Goal: Transaction & Acquisition: Purchase product/service

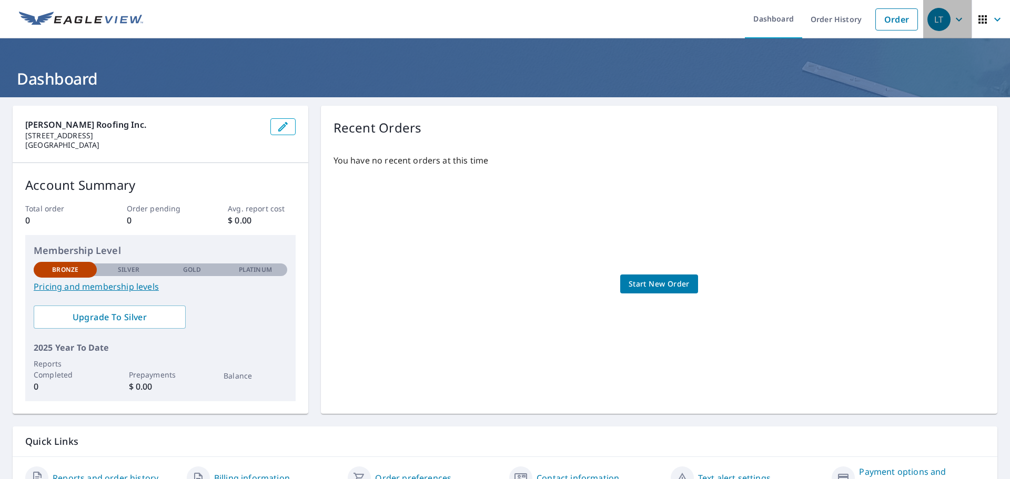
click at [941, 23] on div "LT" at bounding box center [938, 19] width 23 height 23
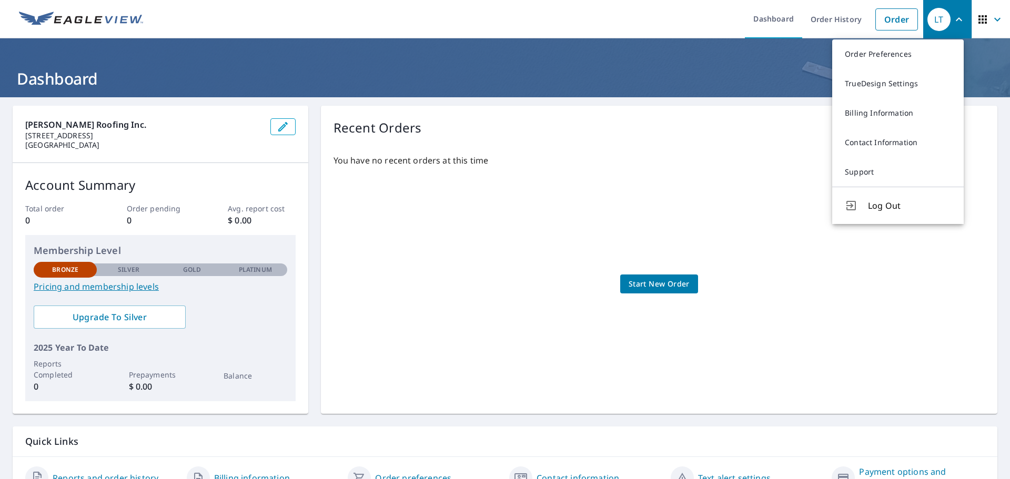
drag, startPoint x: 687, startPoint y: 125, endPoint x: 780, endPoint y: 54, distance: 117.4
click at [687, 125] on div "Recent Orders" at bounding box center [658, 127] width 651 height 19
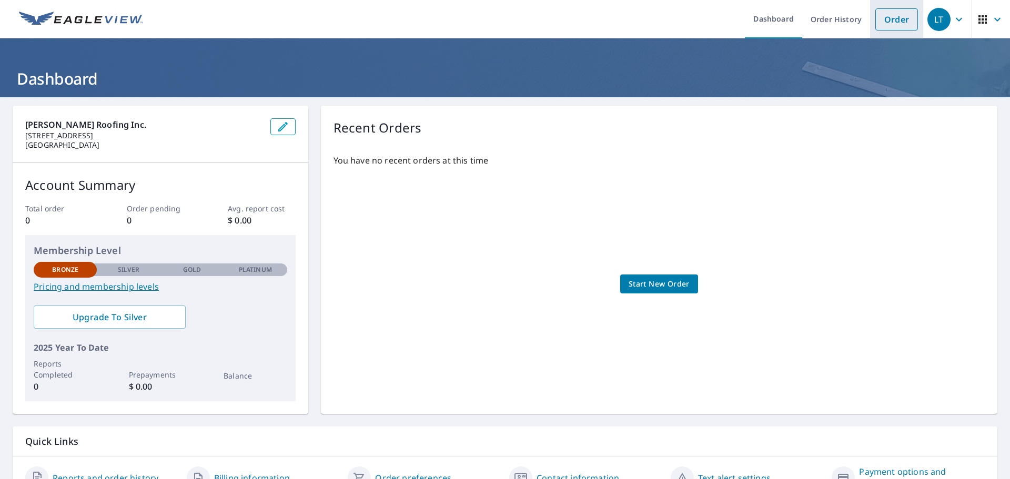
click at [892, 20] on link "Order" at bounding box center [896, 19] width 43 height 22
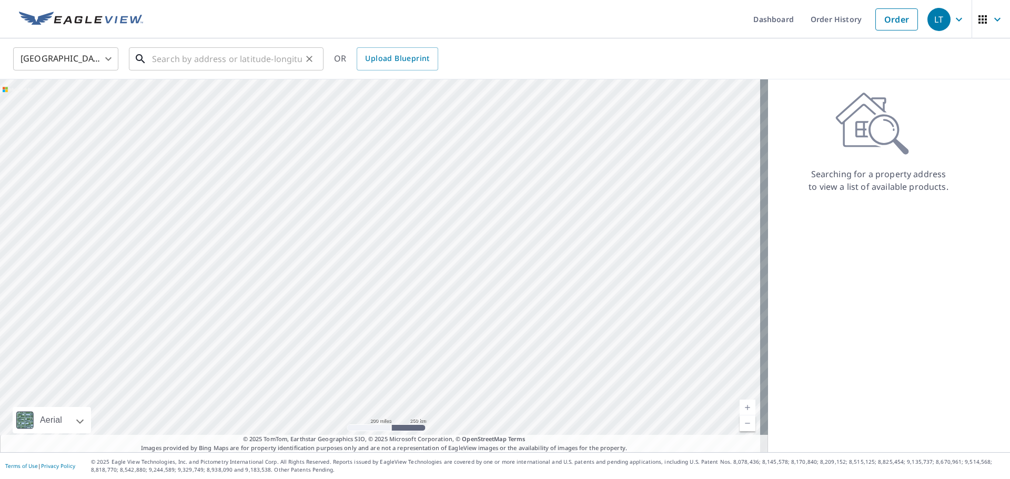
click at [255, 59] on input "text" at bounding box center [227, 58] width 150 height 29
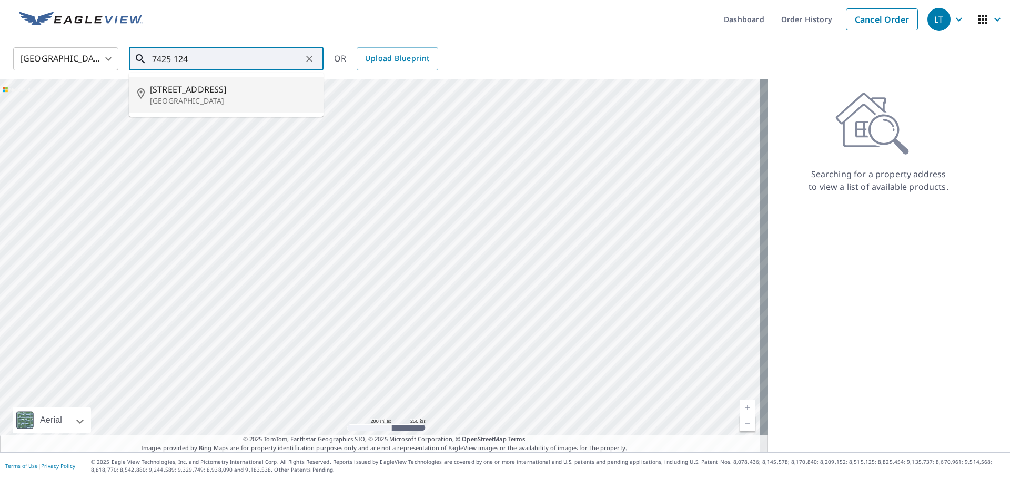
click at [215, 108] on li "7425 124th Ave Largo, FL 33773" at bounding box center [226, 95] width 195 height 36
type input "7425 124th Ave Largo, FL 33773"
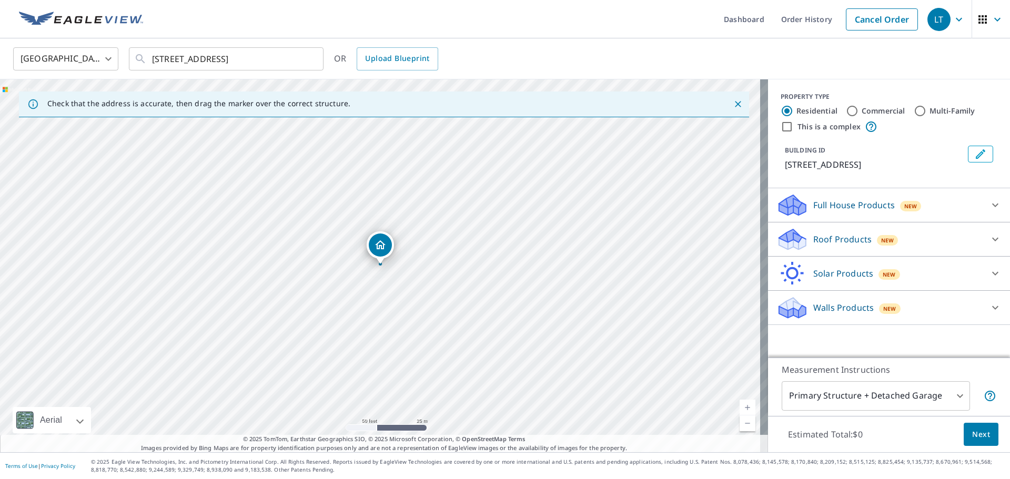
click at [962, 211] on div "Full House Products New" at bounding box center [879, 205] width 206 height 25
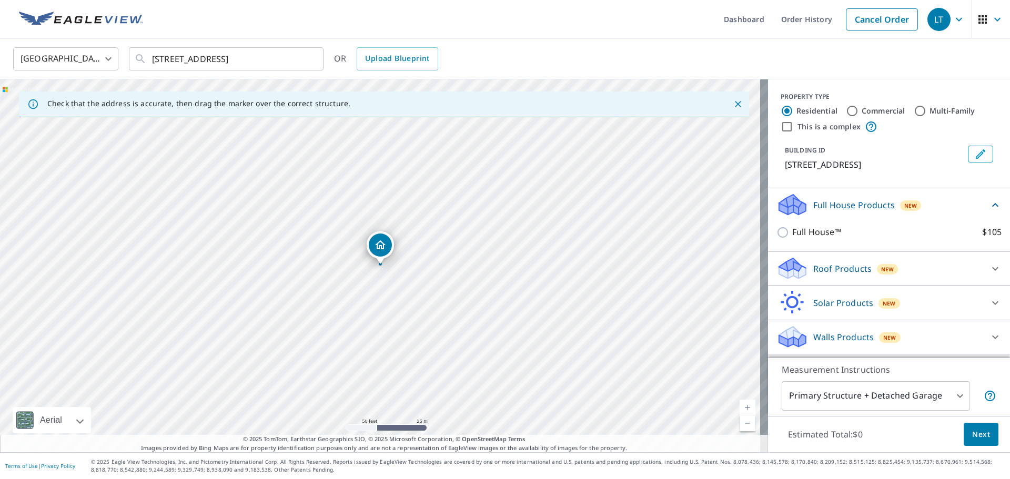
click at [962, 211] on div "Full House Products New" at bounding box center [882, 204] width 212 height 25
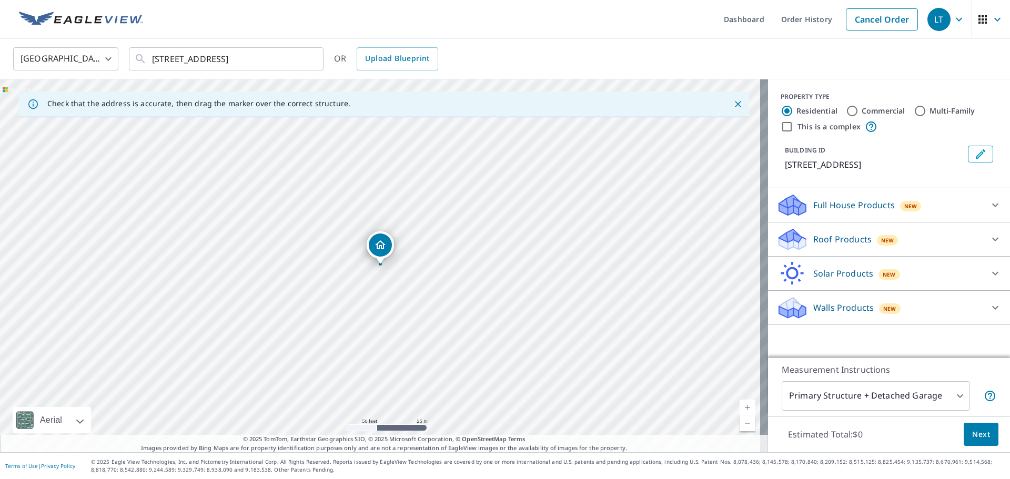
click at [953, 240] on div "Roof Products New" at bounding box center [879, 239] width 206 height 25
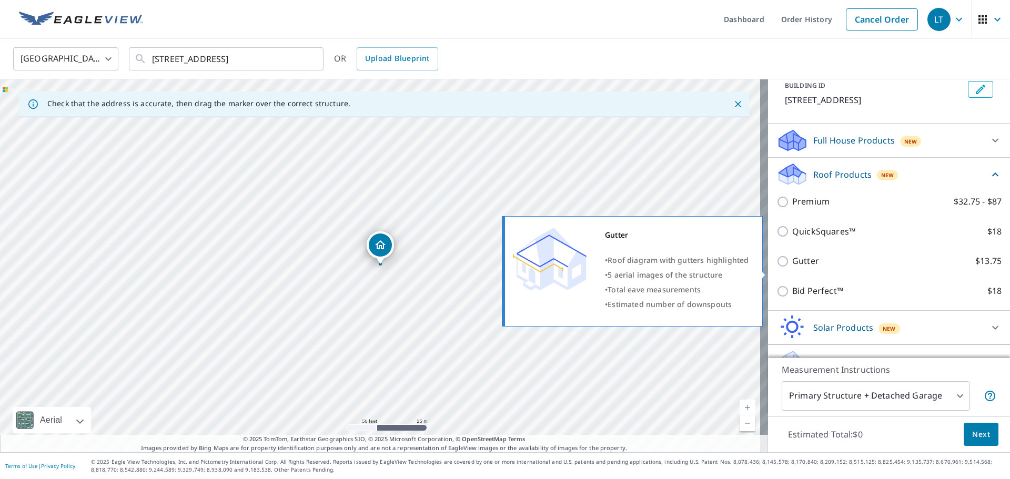
scroll to position [86, 0]
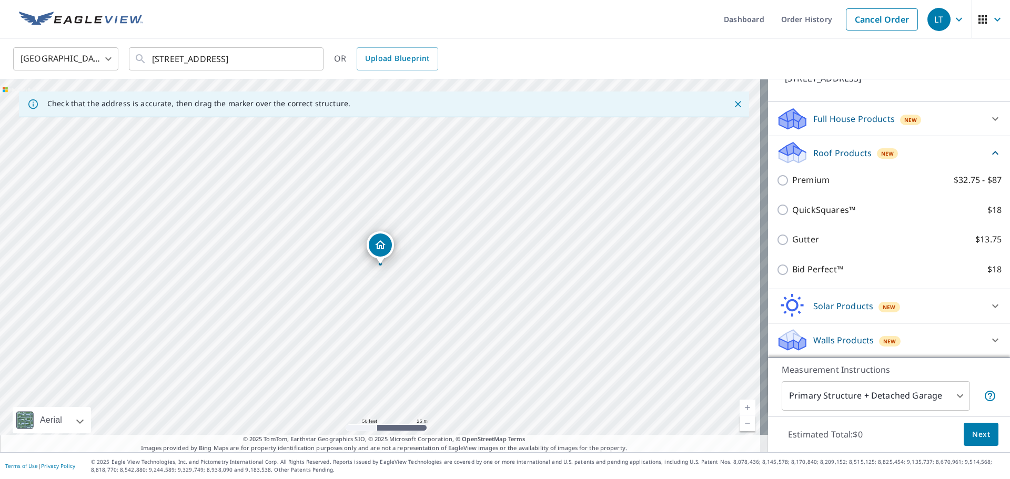
click at [962, 145] on div "Roof Products New" at bounding box center [882, 152] width 212 height 25
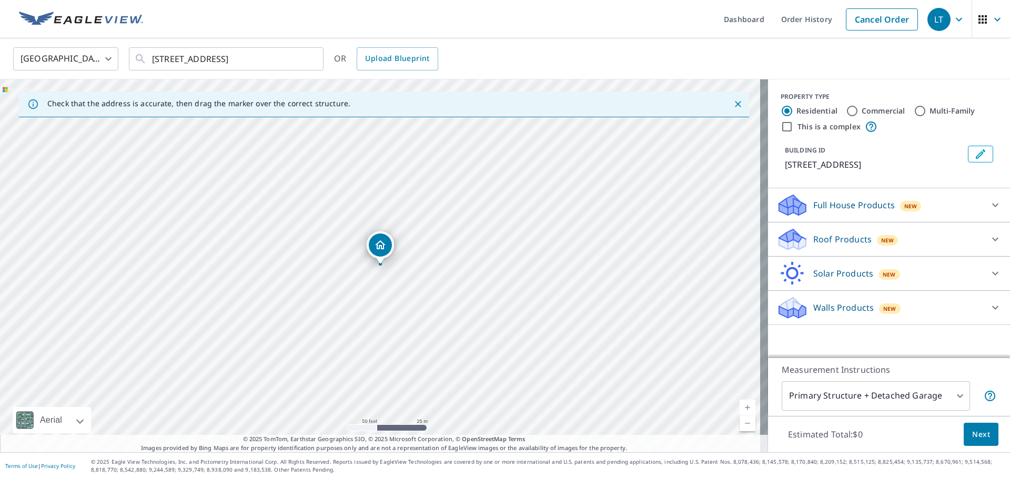
scroll to position [0, 0]
click at [865, 401] on body "LT LT Dashboard Order History Cancel Order LT United States US ​ 7425 124th Ave…" at bounding box center [505, 239] width 1010 height 479
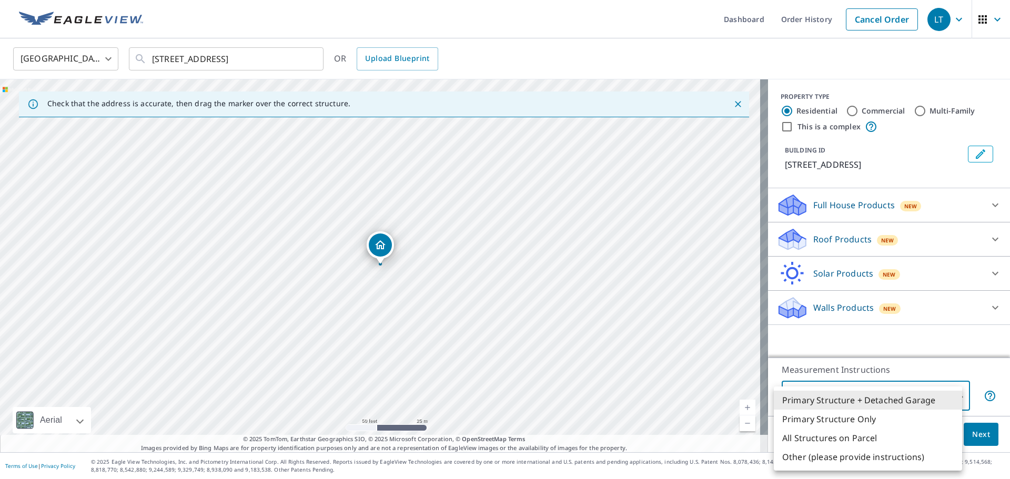
click at [877, 344] on div at bounding box center [505, 239] width 1010 height 479
click at [836, 400] on body "LT LT Dashboard Order History Cancel Order LT United States US ​ 7425 124th Ave…" at bounding box center [505, 239] width 1010 height 479
click at [835, 413] on li "Primary Structure Only" at bounding box center [868, 419] width 188 height 19
type input "2"
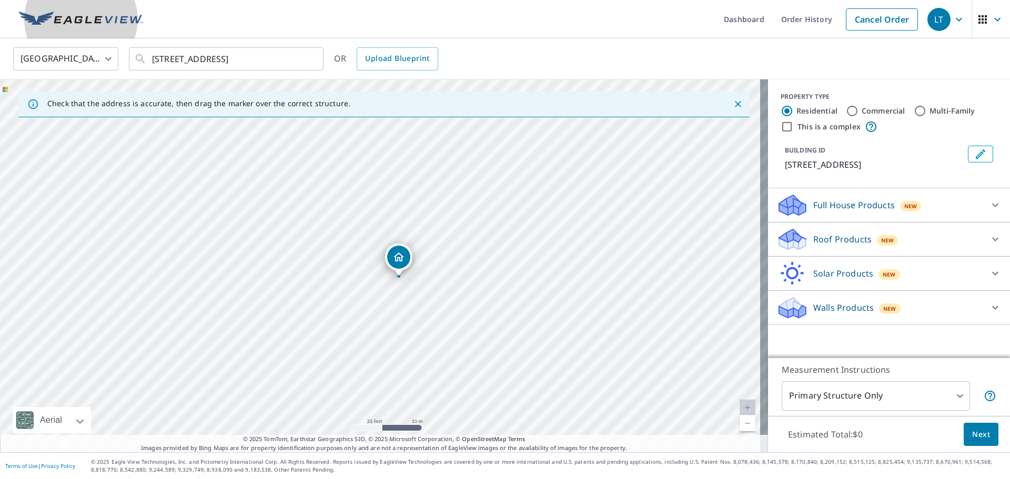
click at [43, 9] on link at bounding box center [81, 19] width 137 height 38
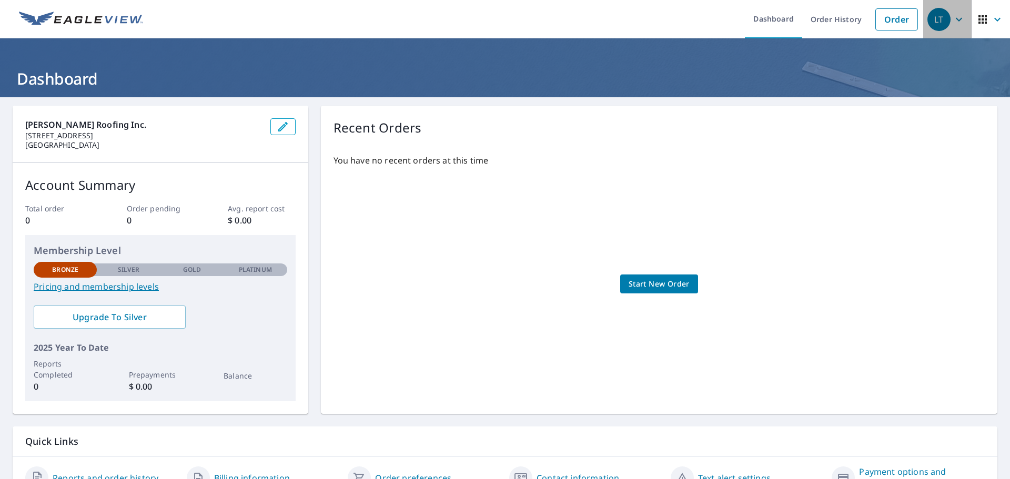
click at [952, 21] on icon "button" at bounding box center [958, 19] width 13 height 13
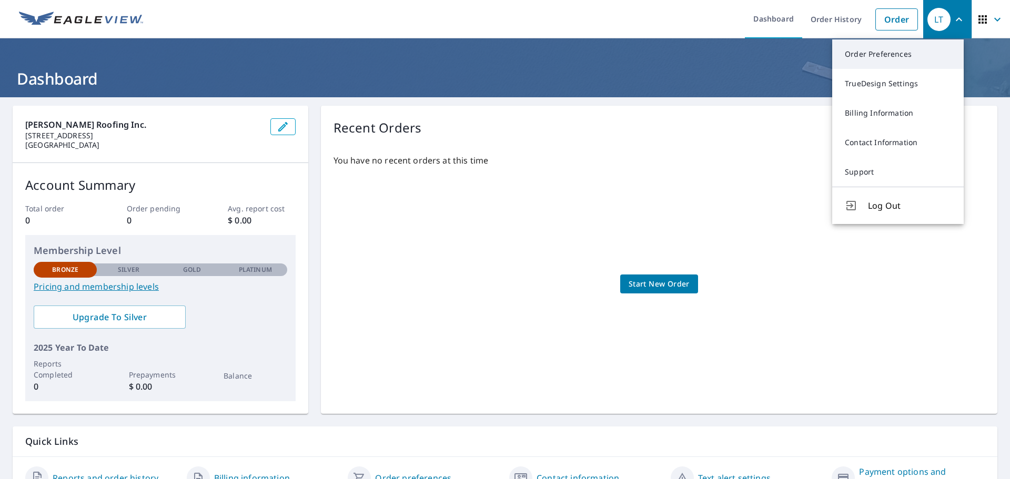
click at [901, 61] on link "Order Preferences" at bounding box center [897, 53] width 131 height 29
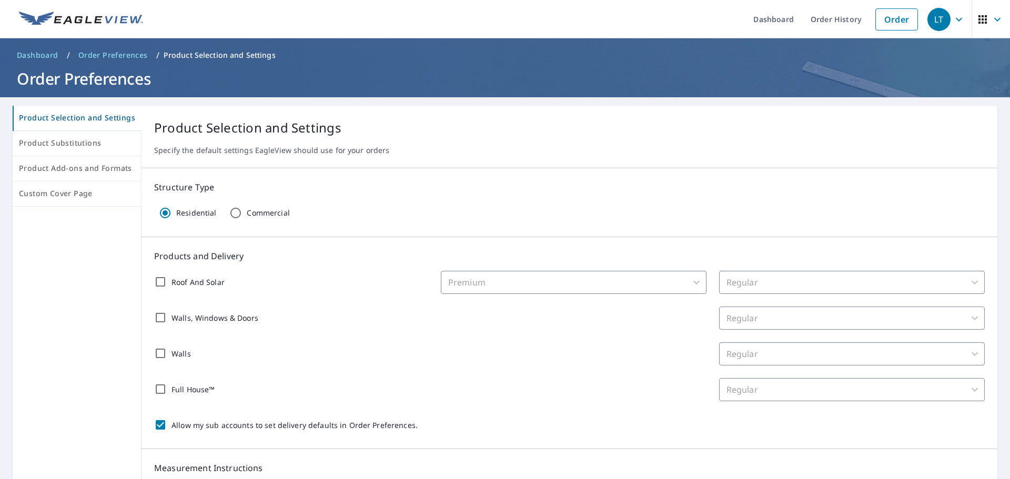
click at [246, 219] on div "Commercial" at bounding box center [257, 213] width 65 height 22
click at [247, 217] on p "Commercial" at bounding box center [268, 212] width 43 height 9
click at [247, 217] on input "Commercial" at bounding box center [236, 213] width 22 height 22
radio input "true"
radio input "false"
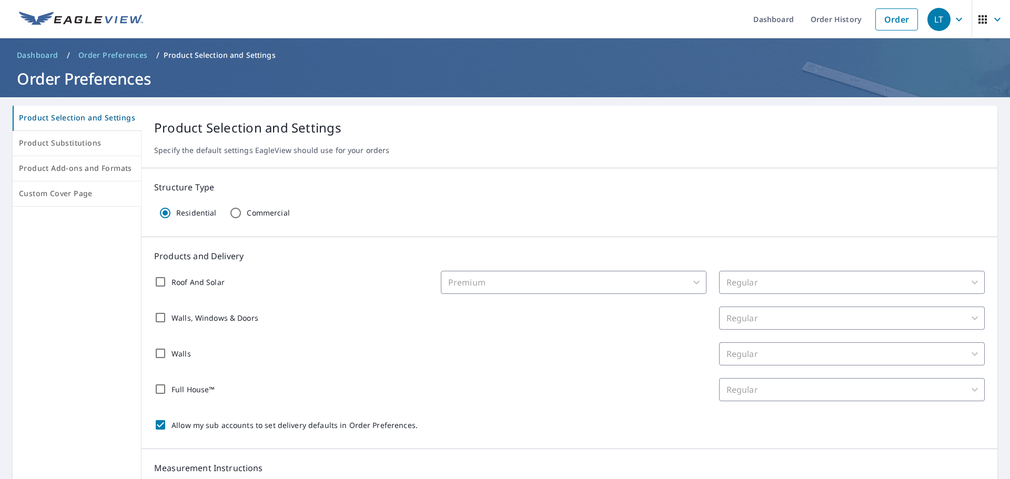
checkbox input "false"
type input "32"
checkbox input "false"
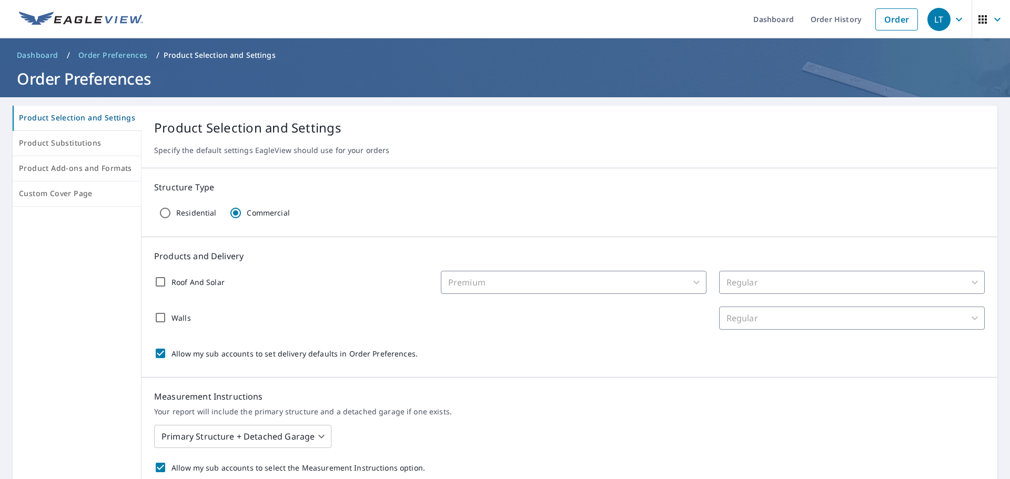
click at [186, 209] on p "Residential" at bounding box center [196, 212] width 40 height 9
click at [176, 209] on input "Residential" at bounding box center [165, 213] width 22 height 22
radio input "true"
radio input "false"
checkbox input "false"
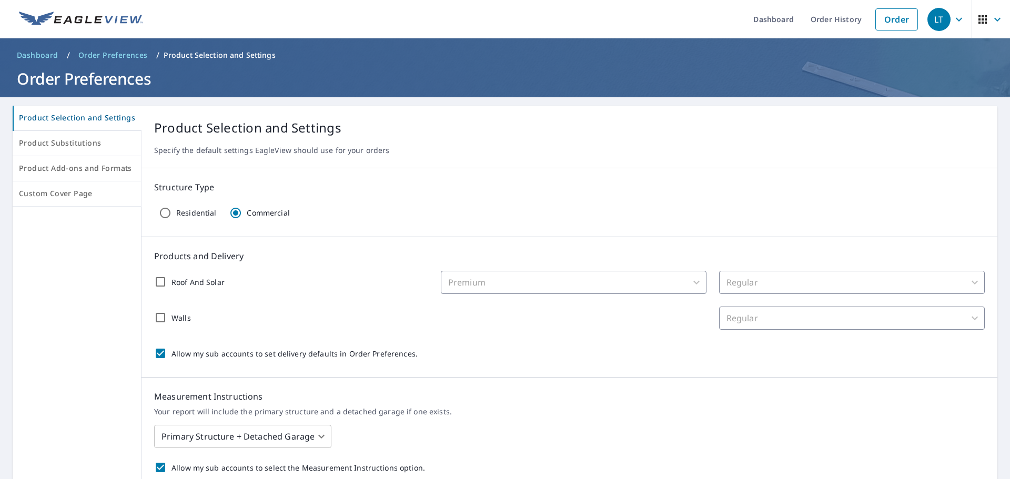
type input "31"
checkbox input "false"
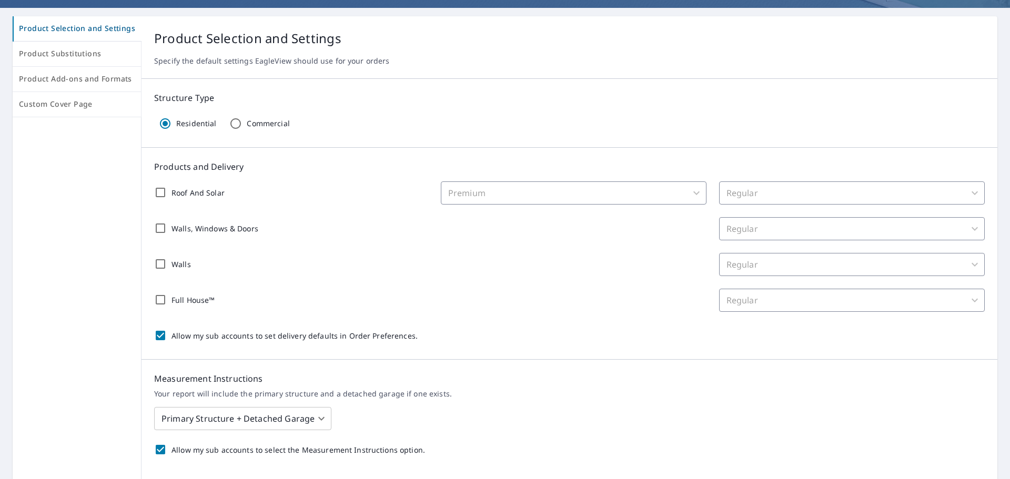
scroll to position [105, 0]
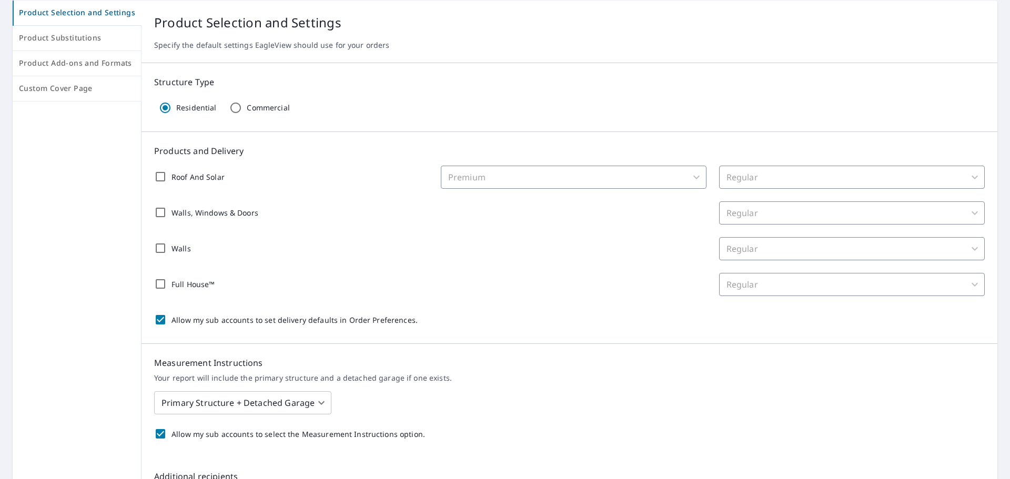
click at [510, 186] on div "Premium" at bounding box center [574, 177] width 266 height 23
click at [187, 181] on p "Roof And Solar" at bounding box center [197, 176] width 53 height 11
click at [171, 181] on input "Roof And Solar" at bounding box center [160, 177] width 22 height 22
click at [819, 187] on body "LT LT Dashboard Order History Order LT Dashboard / Order Preferences / Product …" at bounding box center [505, 239] width 1010 height 479
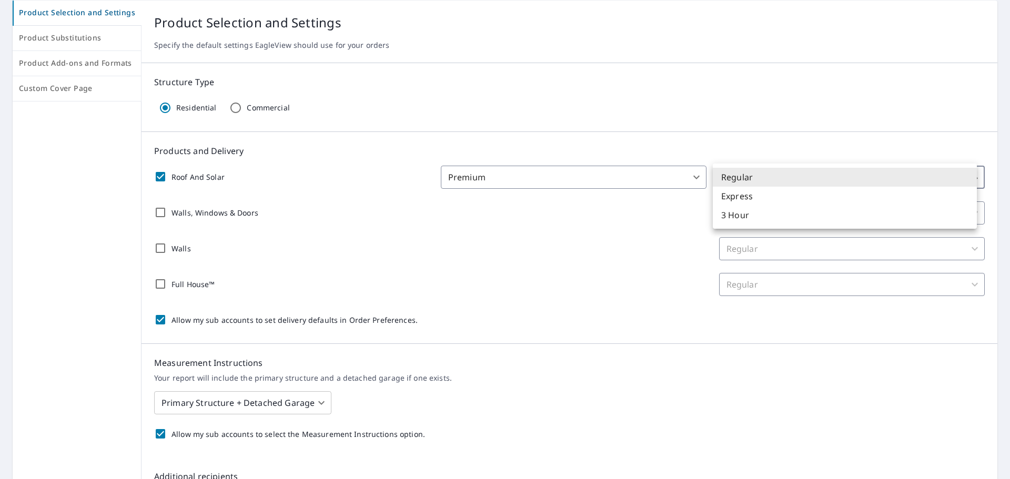
click at [596, 179] on div at bounding box center [505, 239] width 1010 height 479
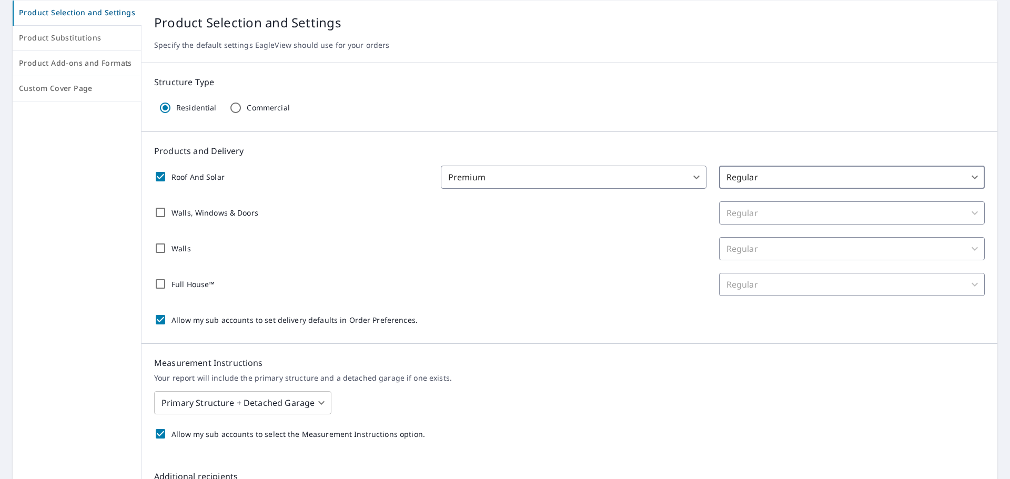
click at [487, 177] on body "LT LT Dashboard Order History Order LT Dashboard / Order Preferences / Product …" at bounding box center [505, 239] width 1010 height 479
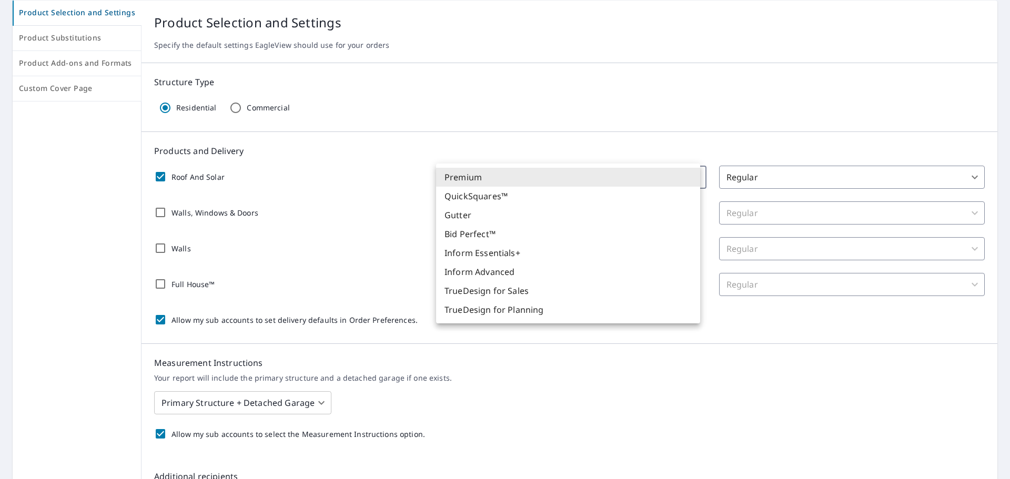
drag, startPoint x: 281, startPoint y: 166, endPoint x: 177, endPoint y: 146, distance: 105.5
click at [270, 164] on div at bounding box center [505, 239] width 1010 height 479
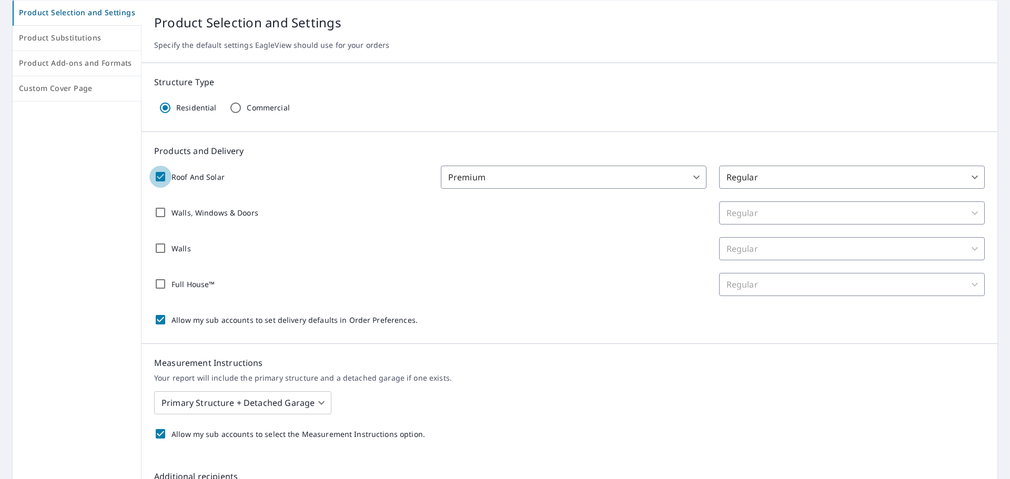
click at [158, 176] on input "Roof And Solar" at bounding box center [160, 177] width 22 height 22
checkbox input "false"
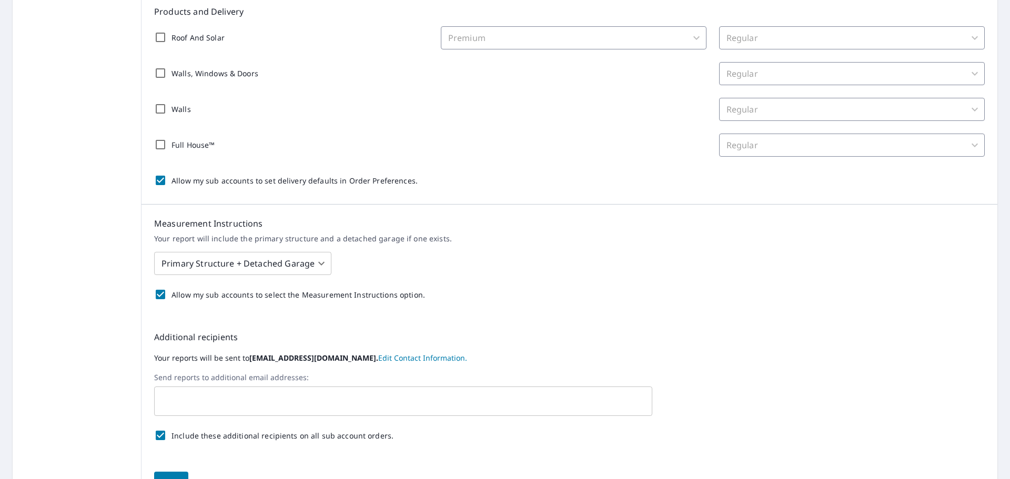
scroll to position [263, 0]
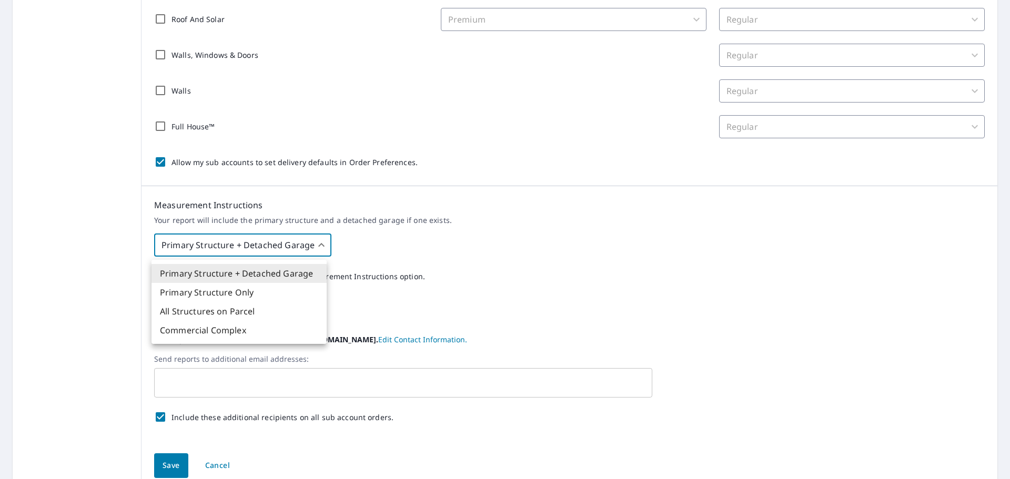
click at [240, 243] on body "LT LT Dashboard Order History Order LT Dashboard / Order Preferences / Product …" at bounding box center [505, 239] width 1010 height 479
click at [467, 228] on div at bounding box center [505, 239] width 1010 height 479
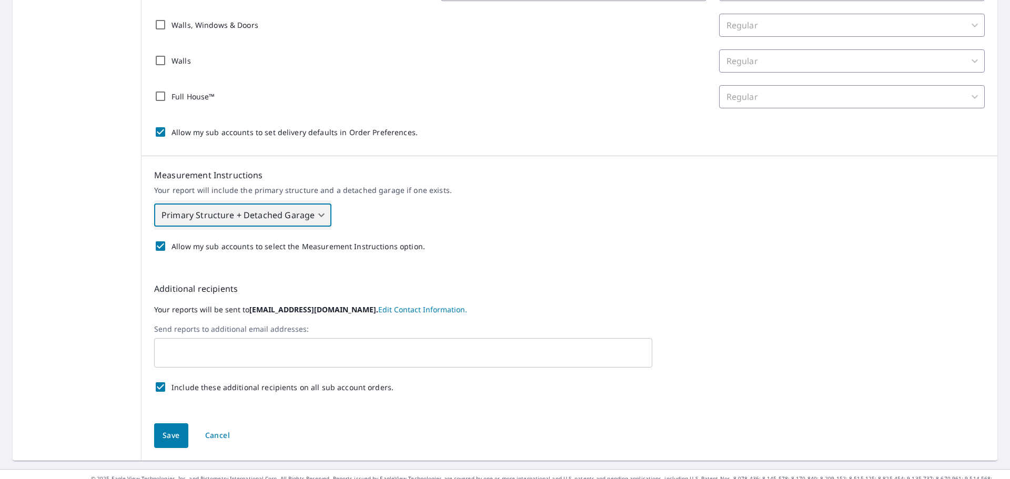
scroll to position [310, 0]
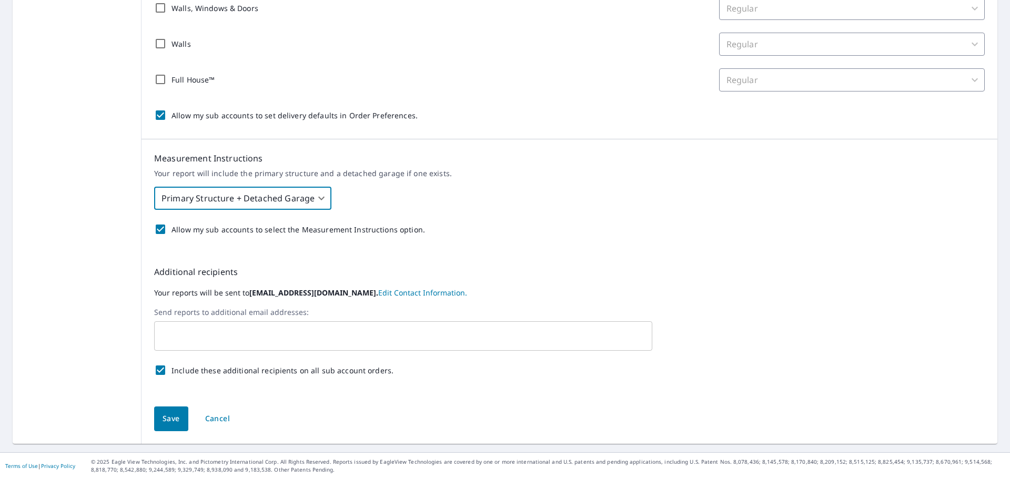
click at [242, 331] on input "text" at bounding box center [395, 336] width 473 height 20
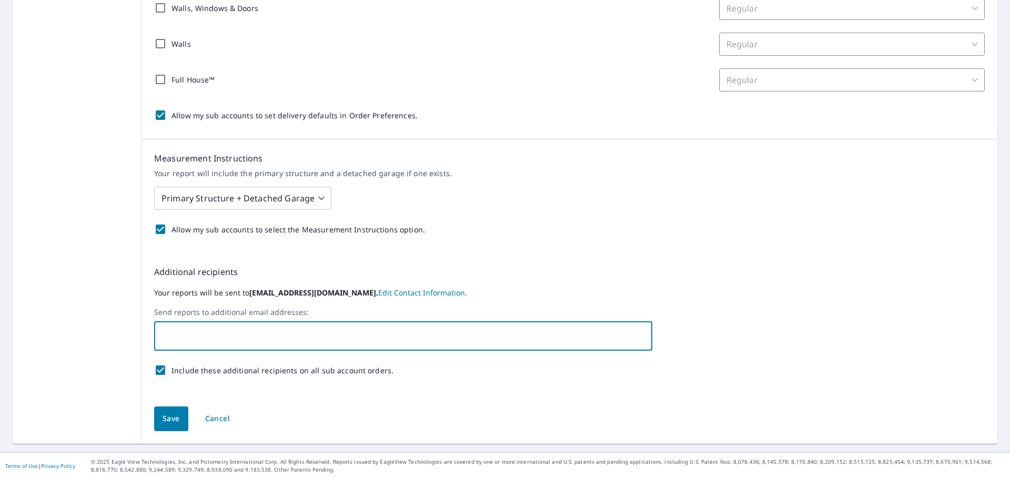
click at [596, 205] on div "Measurement Instructions Your report will include the primary structure and a d…" at bounding box center [569, 196] width 856 height 114
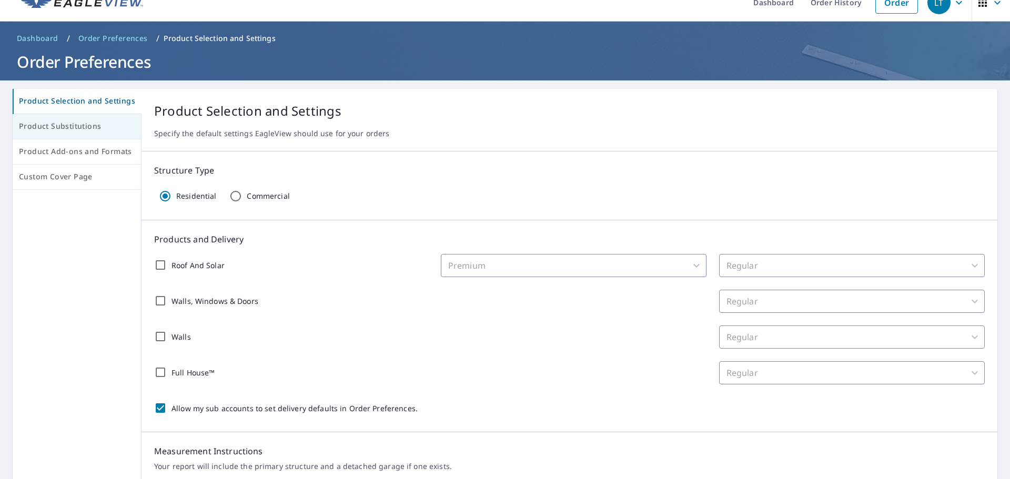
scroll to position [0, 0]
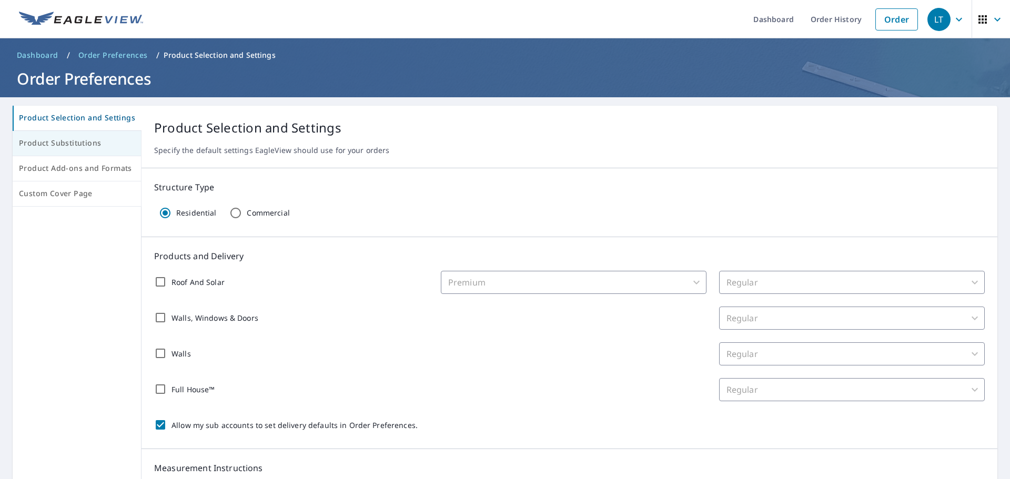
click at [98, 148] on span "Product Substitutions" at bounding box center [77, 143] width 116 height 13
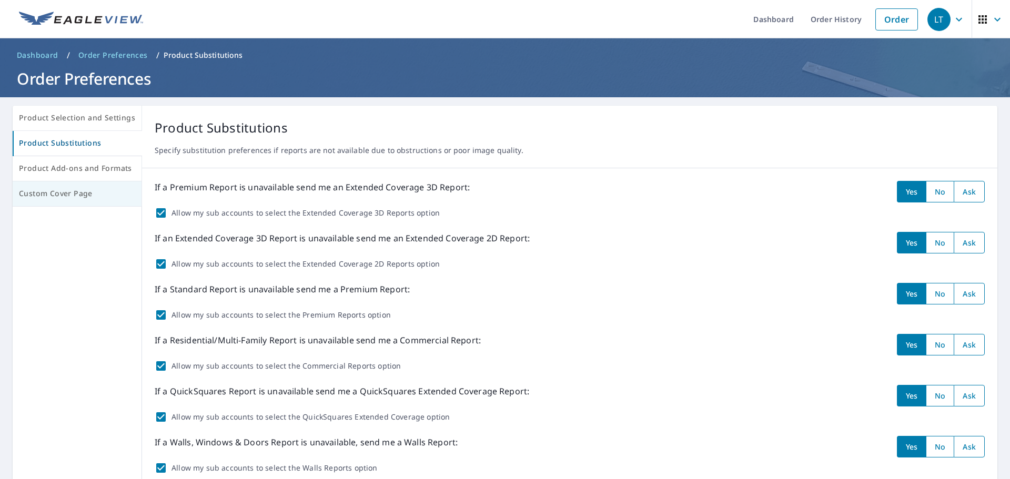
click at [91, 184] on button "Custom Cover Page" at bounding box center [77, 193] width 129 height 25
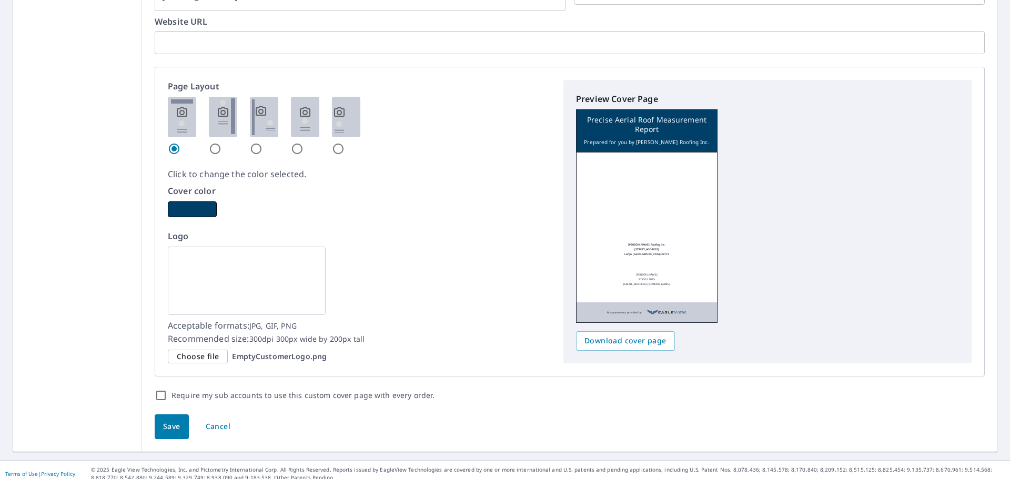
scroll to position [562, 0]
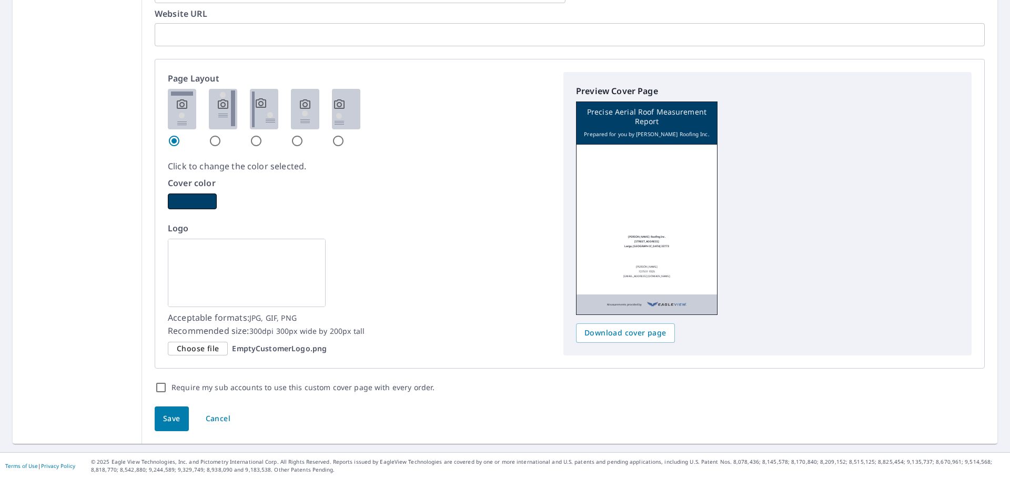
click at [225, 279] on img at bounding box center [247, 273] width 158 height 68
click at [205, 343] on span "Choose file" at bounding box center [198, 348] width 42 height 13
click at [0, 0] on input "Choose file EmptyCustomerLogo.png" at bounding box center [0, 0] width 0 height 0
click at [199, 348] on span "Choose file" at bounding box center [198, 348] width 42 height 13
click at [0, 0] on input "Choose file EmptyCustomerLogo.png" at bounding box center [0, 0] width 0 height 0
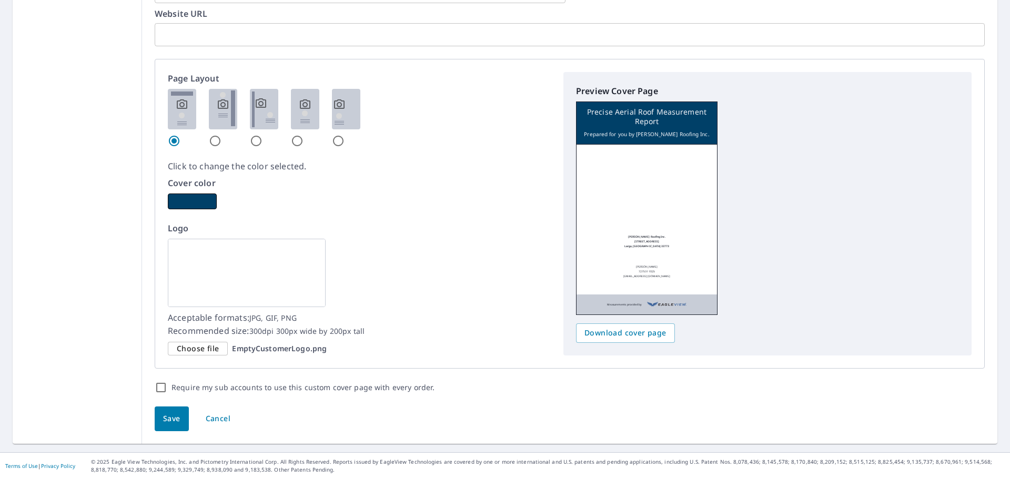
click at [212, 283] on img at bounding box center [247, 273] width 158 height 68
click at [198, 350] on span "Choose file" at bounding box center [198, 348] width 42 height 13
click at [0, 0] on input "Choose file EmptyCustomerLogo.png" at bounding box center [0, 0] width 0 height 0
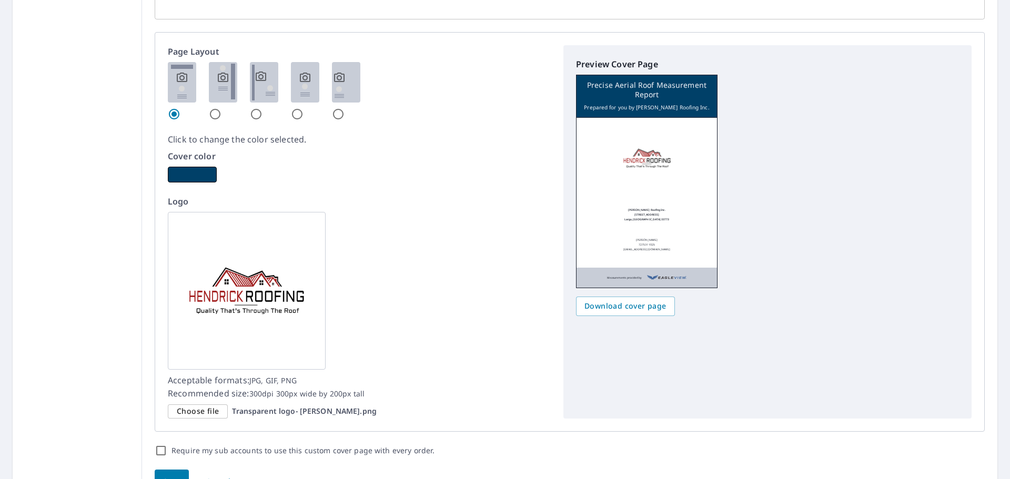
scroll to position [652, 0]
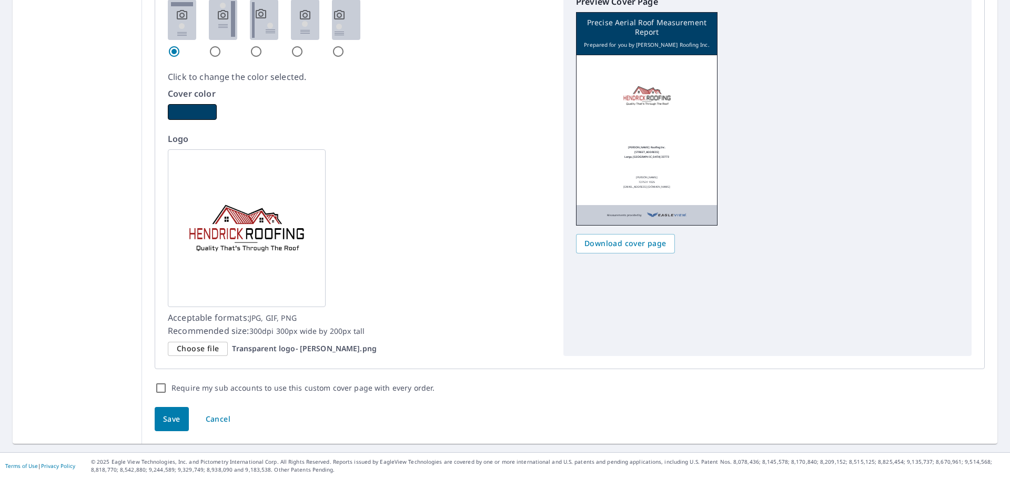
click at [166, 424] on span "Save" at bounding box center [171, 419] width 17 height 13
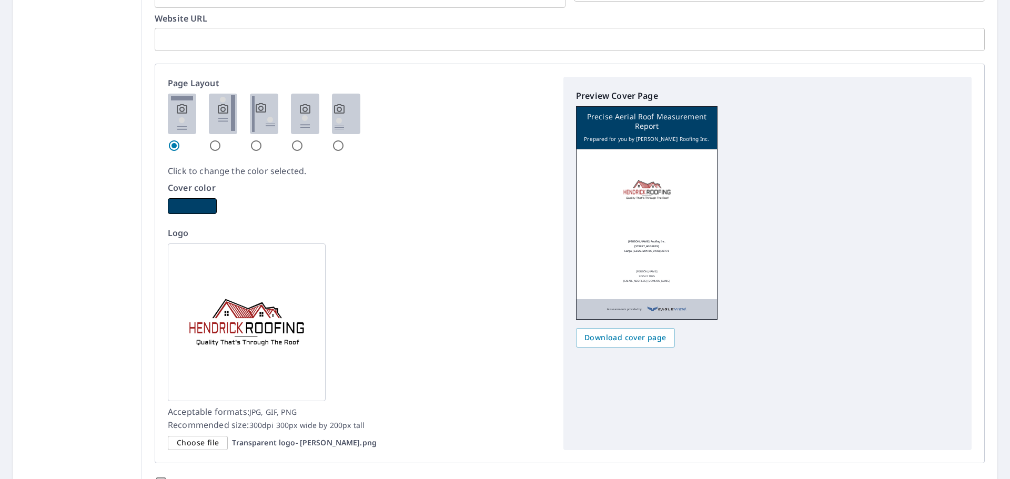
scroll to position [546, 0]
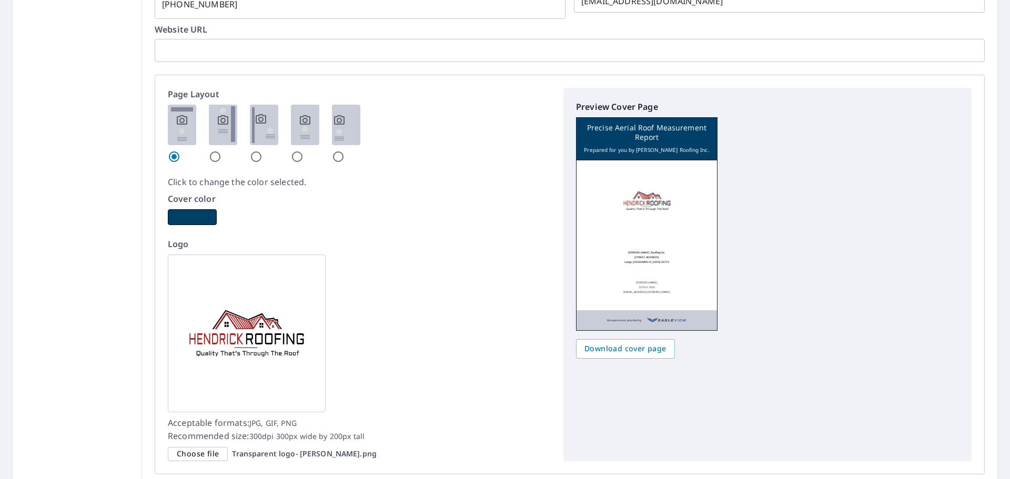
click at [212, 153] on input "radio" at bounding box center [215, 156] width 13 height 13
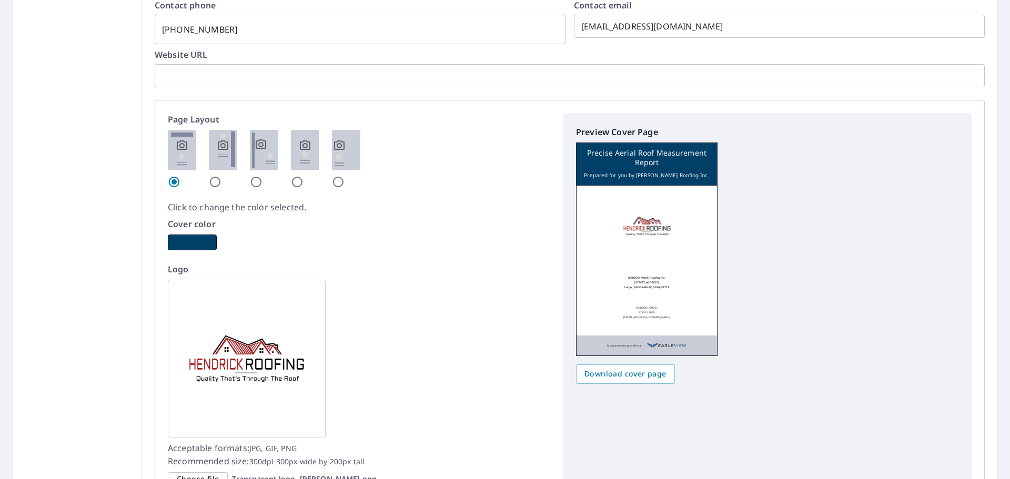
scroll to position [678, 0]
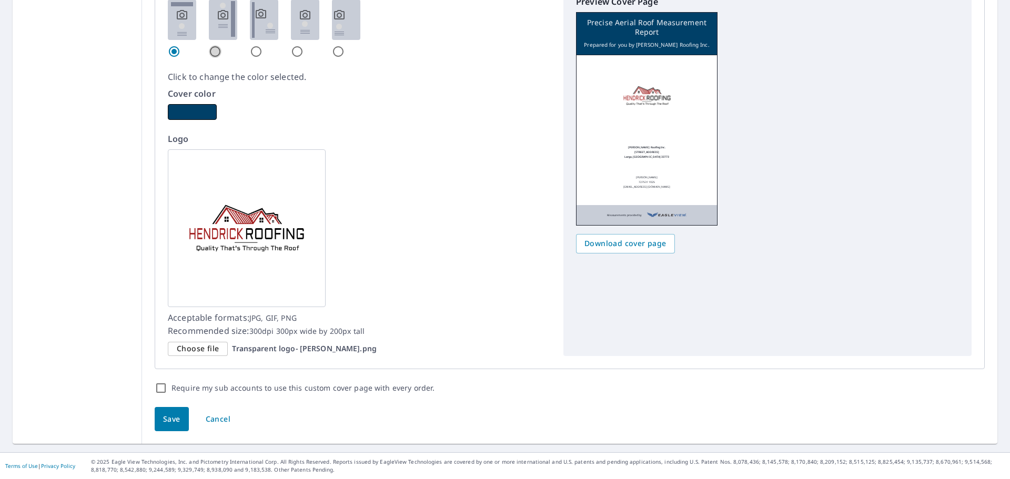
click at [216, 55] on input "radio" at bounding box center [215, 51] width 13 height 13
radio input "true"
checkbox input "true"
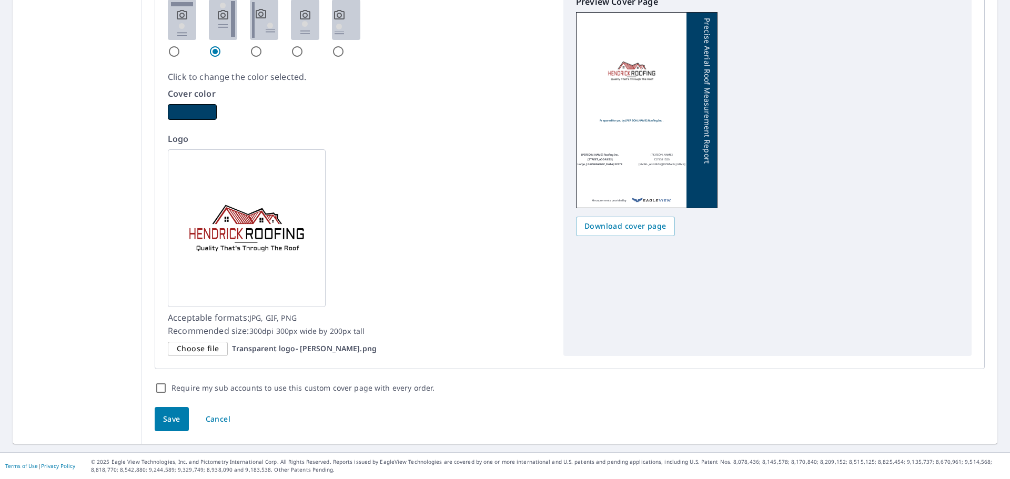
click at [253, 56] on input "radio" at bounding box center [256, 51] width 13 height 13
radio input "true"
checkbox input "true"
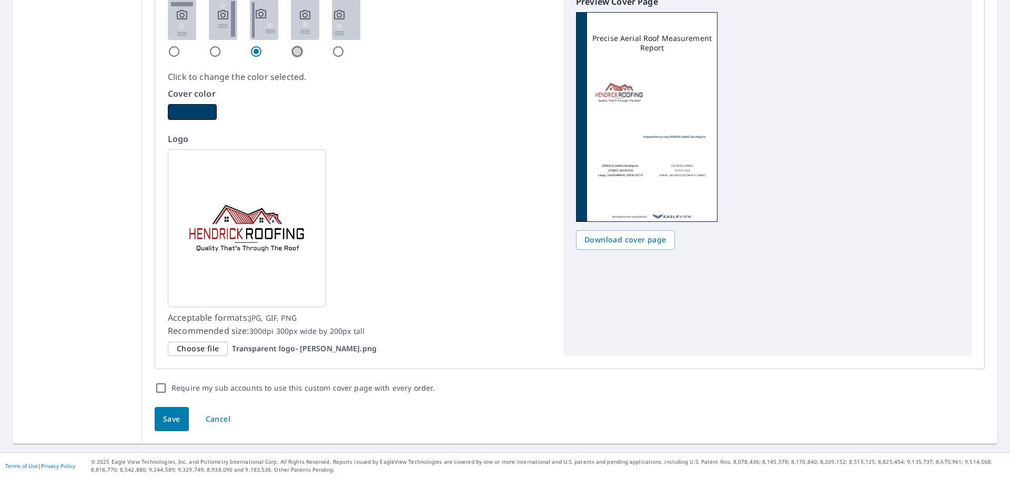
click at [292, 54] on input "radio" at bounding box center [297, 51] width 13 height 13
radio input "true"
checkbox input "true"
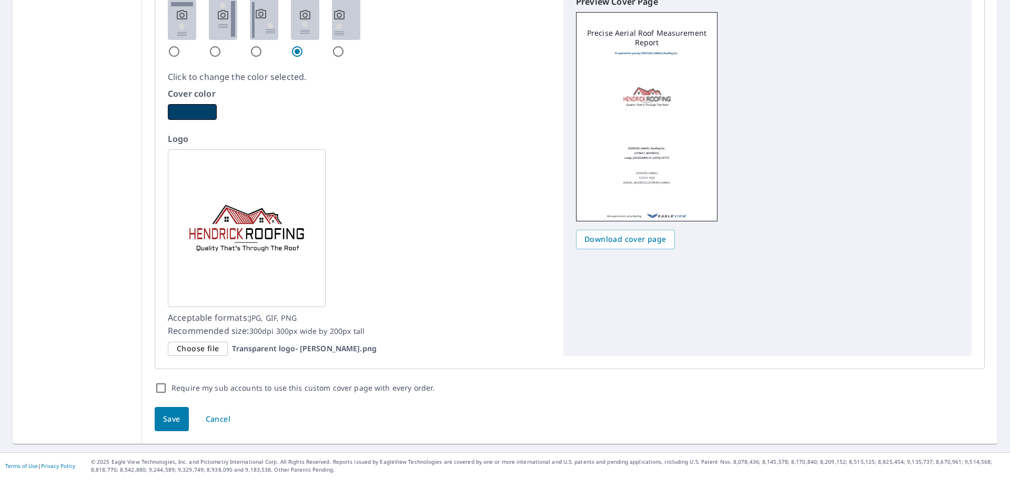
click at [334, 54] on input "radio" at bounding box center [338, 51] width 13 height 13
radio input "true"
checkbox input "true"
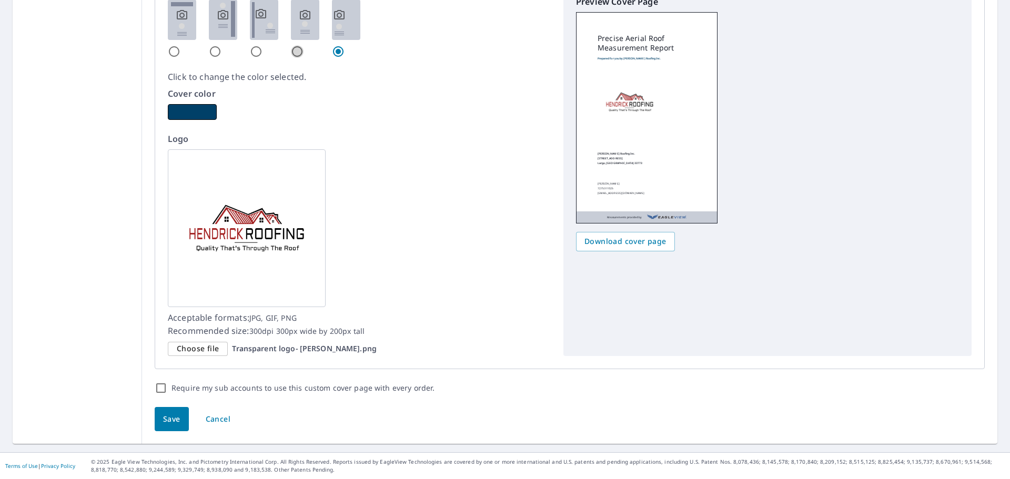
click at [295, 53] on input "radio" at bounding box center [297, 51] width 13 height 13
radio input "true"
checkbox input "true"
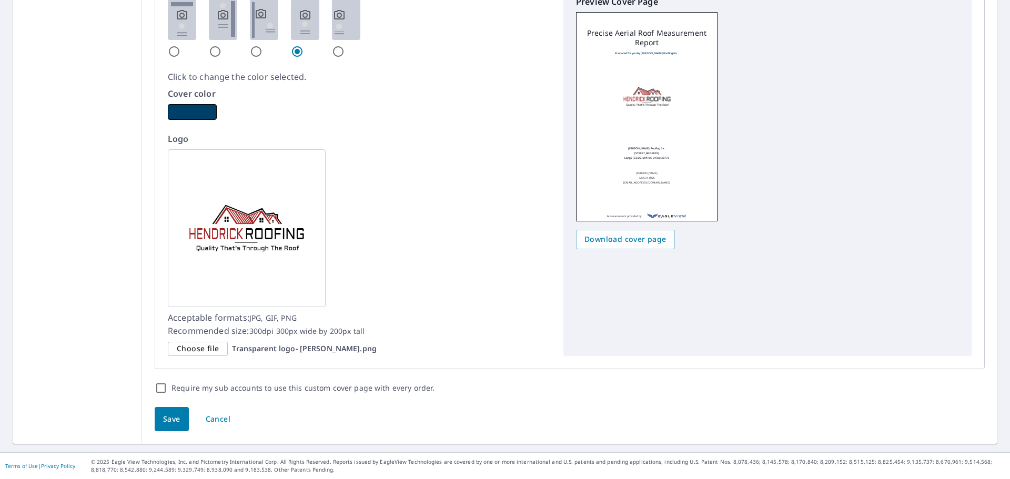
click at [244, 48] on div at bounding box center [359, 28] width 383 height 58
click at [251, 56] on input "radio" at bounding box center [256, 51] width 13 height 13
radio input "true"
checkbox input "true"
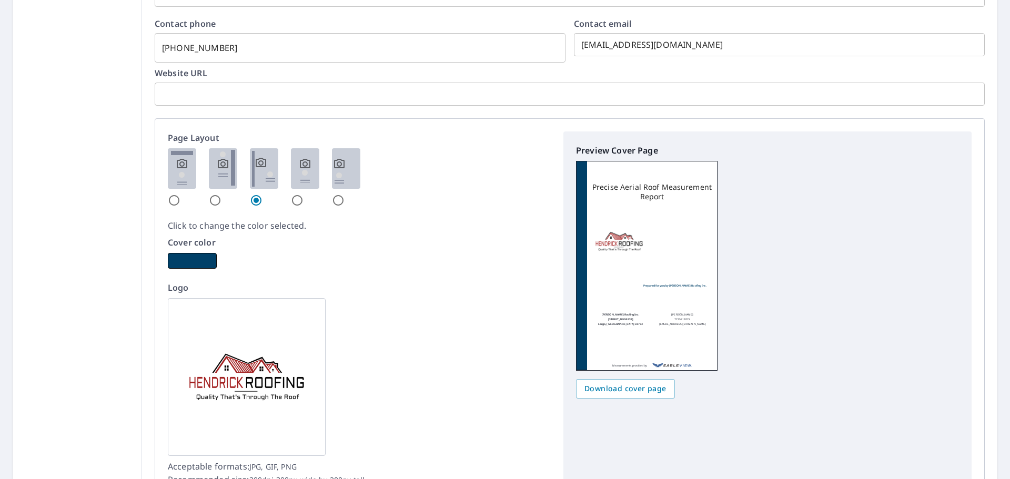
scroll to position [521, 0]
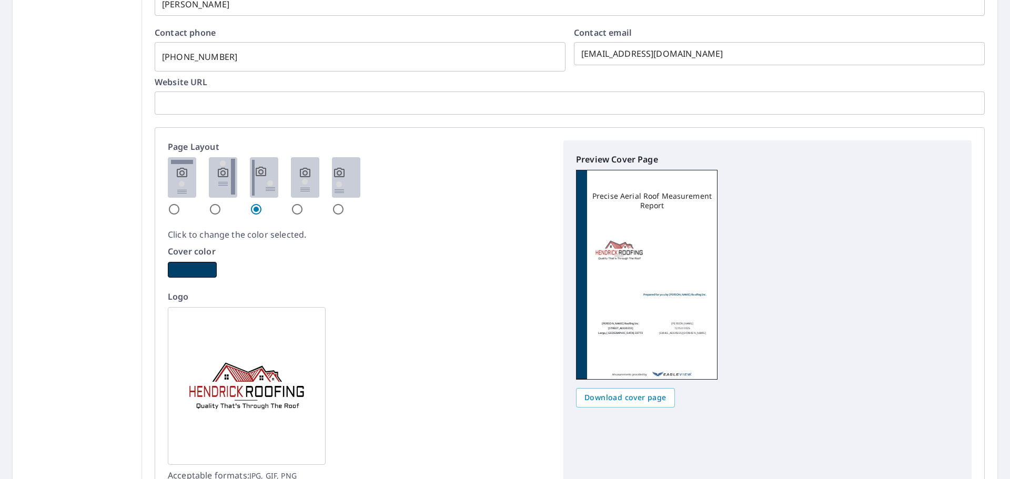
click at [209, 209] on input "radio" at bounding box center [215, 209] width 13 height 13
radio input "true"
checkbox input "true"
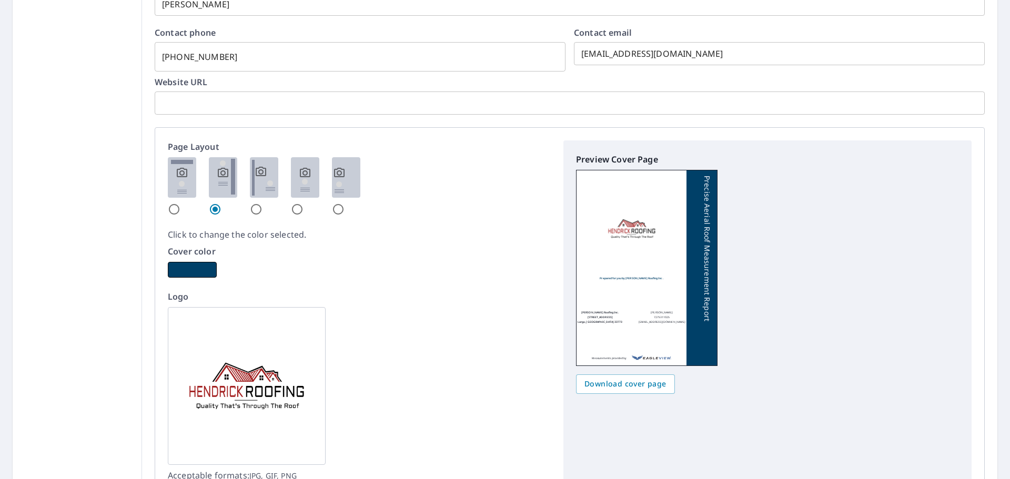
click at [176, 210] on input "radio" at bounding box center [174, 209] width 13 height 13
radio input "true"
checkbox input "true"
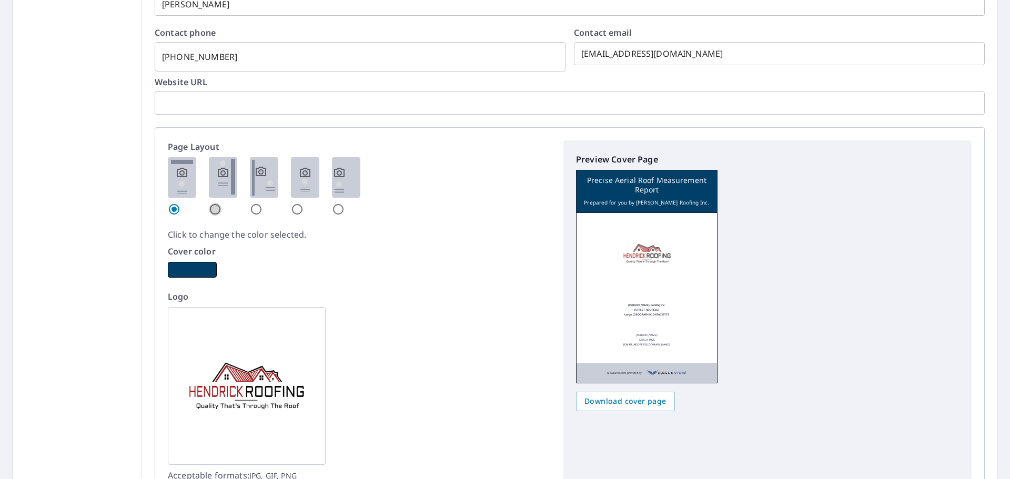
click at [216, 209] on input "radio" at bounding box center [215, 209] width 13 height 13
radio input "true"
checkbox input "true"
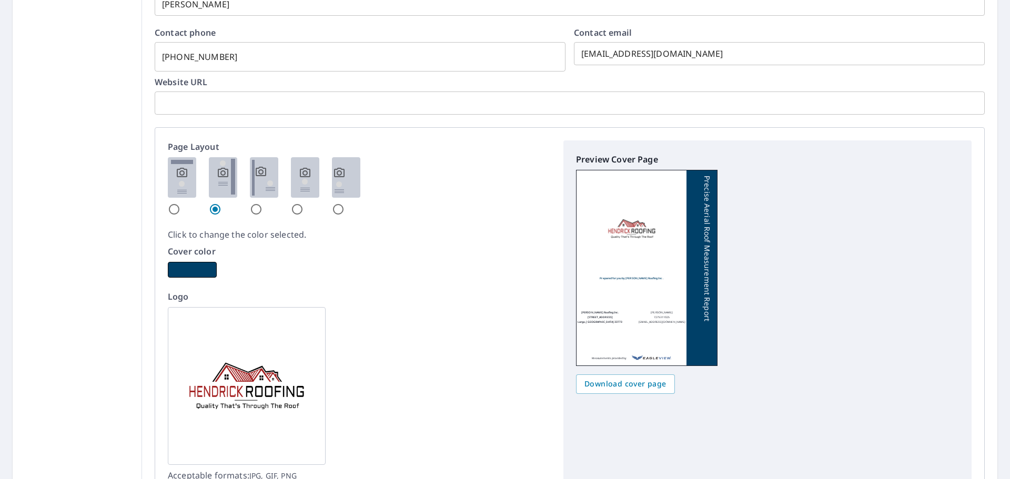
click at [241, 207] on div at bounding box center [359, 186] width 383 height 58
click at [253, 208] on input "radio" at bounding box center [256, 209] width 13 height 13
radio input "true"
checkbox input "true"
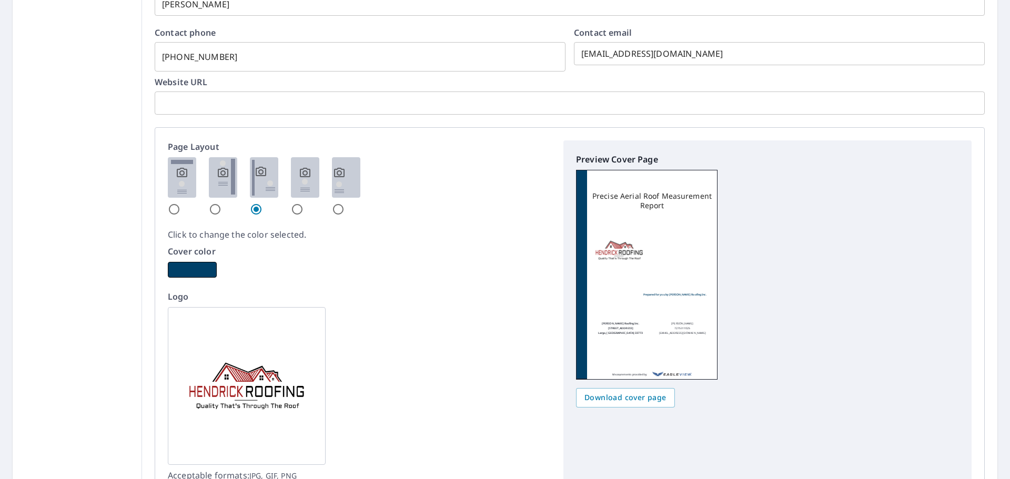
click at [291, 209] on input "radio" at bounding box center [297, 209] width 13 height 13
radio input "true"
checkbox input "true"
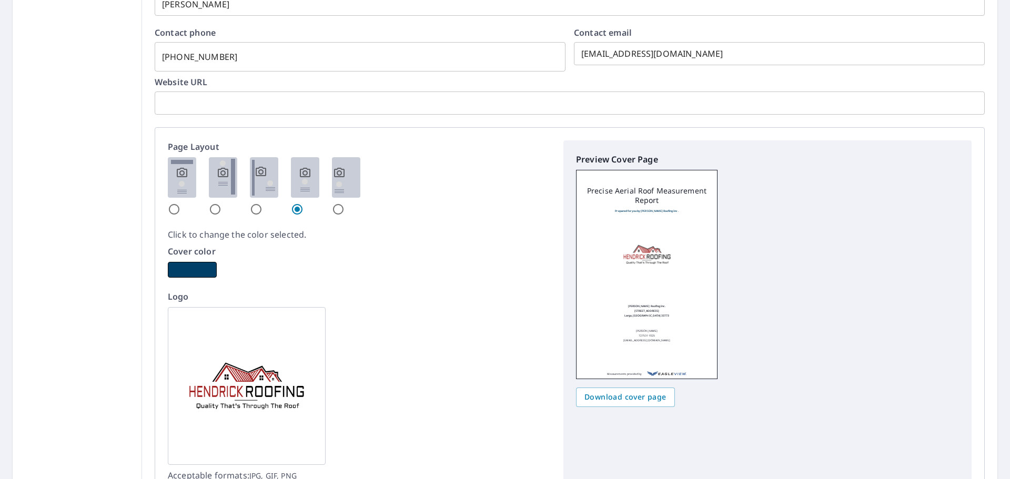
click at [337, 210] on input "radio" at bounding box center [338, 209] width 13 height 13
radio input "true"
checkbox input "true"
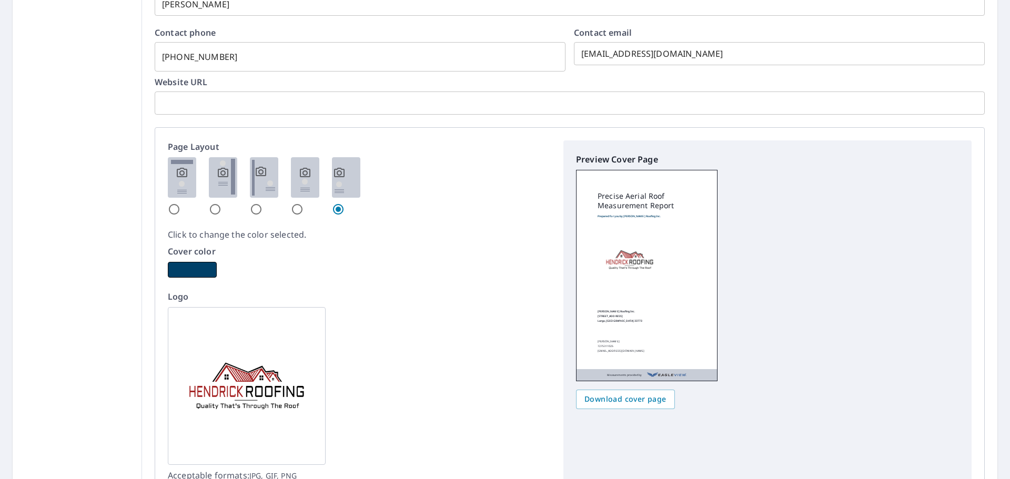
click at [284, 209] on div at bounding box center [359, 186] width 383 height 58
click at [291, 205] on input "radio" at bounding box center [297, 209] width 13 height 13
radio input "true"
checkbox input "true"
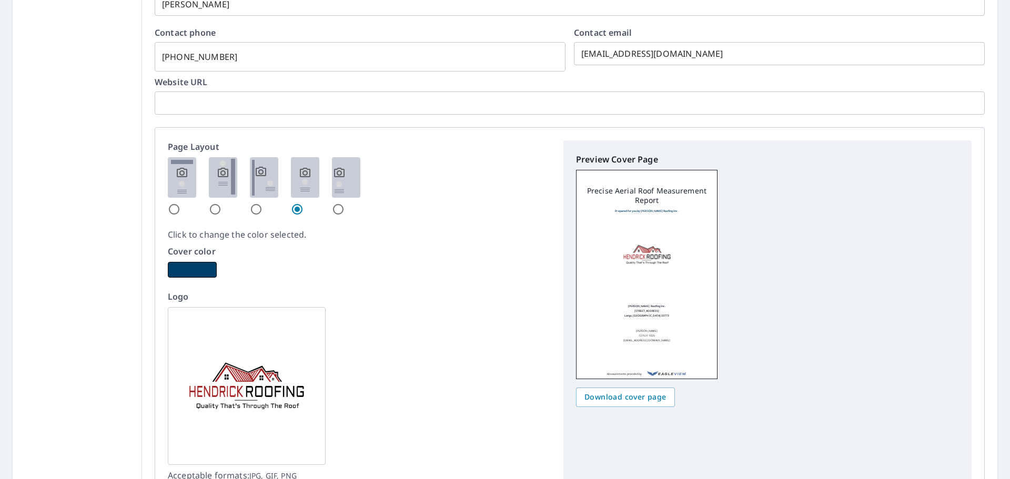
click at [323, 205] on div at bounding box center [359, 186] width 383 height 58
click at [335, 209] on input "radio" at bounding box center [338, 209] width 13 height 13
radio input "true"
checkbox input "true"
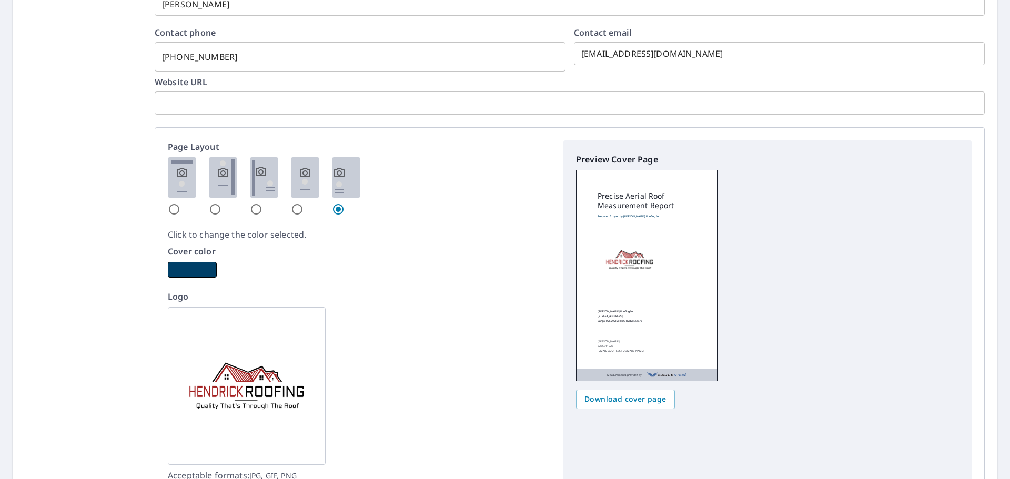
click at [178, 210] on input "radio" at bounding box center [174, 209] width 13 height 13
radio input "true"
checkbox input "true"
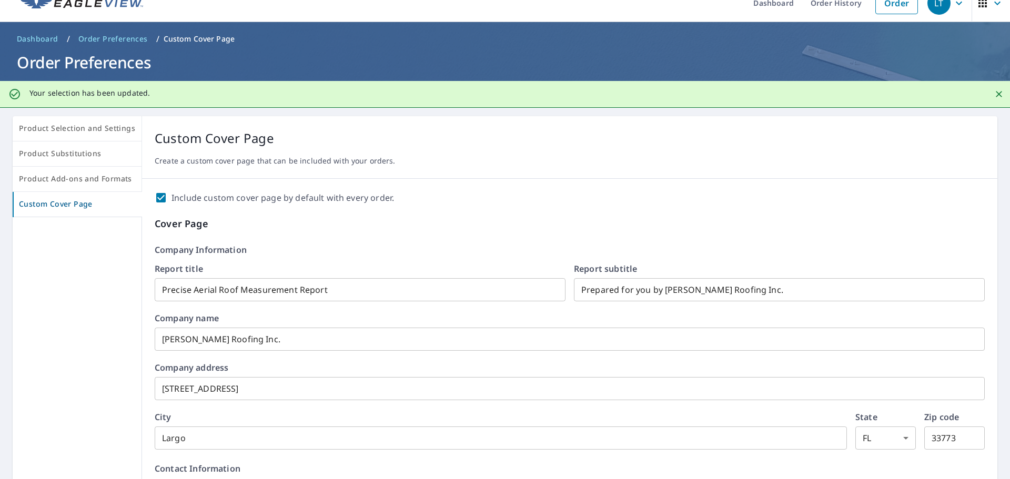
scroll to position [0, 0]
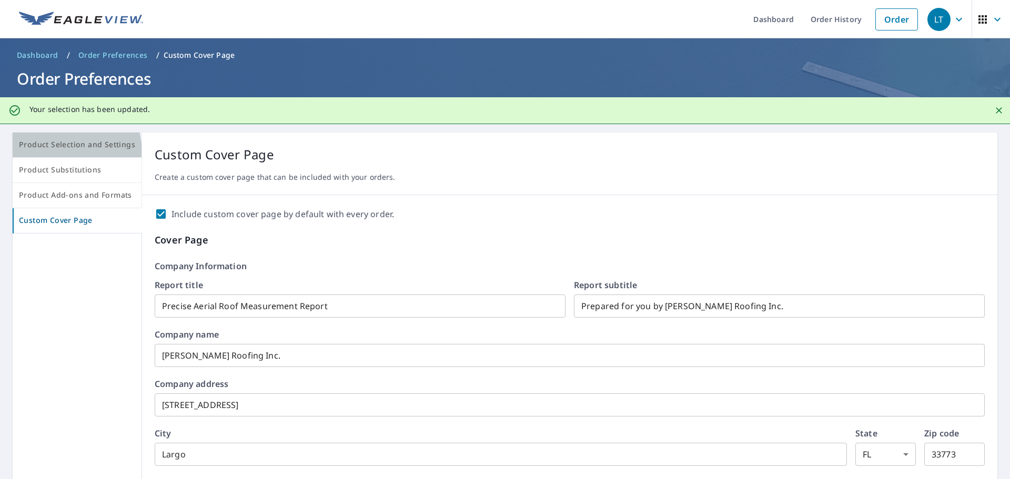
click at [45, 154] on button "Product Selection and Settings" at bounding box center [77, 145] width 129 height 25
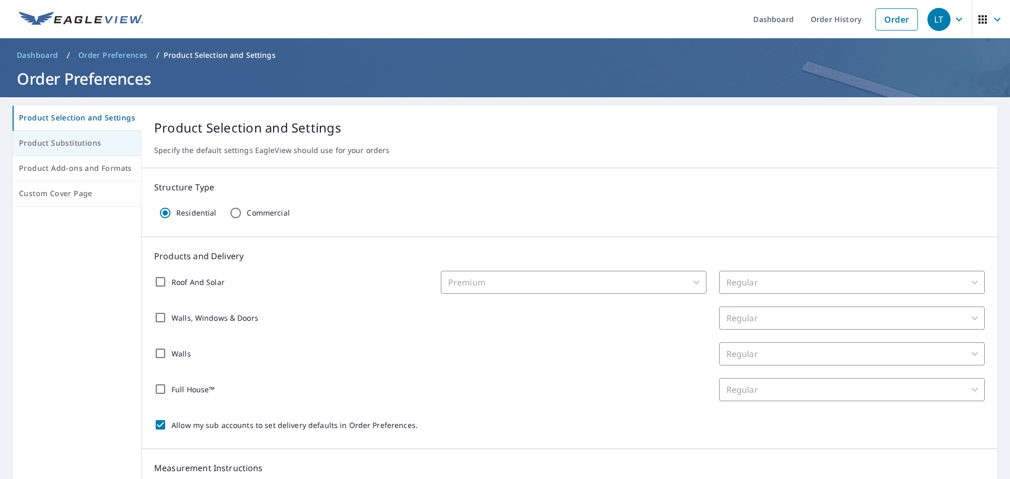
click at [79, 149] on span "Product Substitutions" at bounding box center [77, 143] width 116 height 13
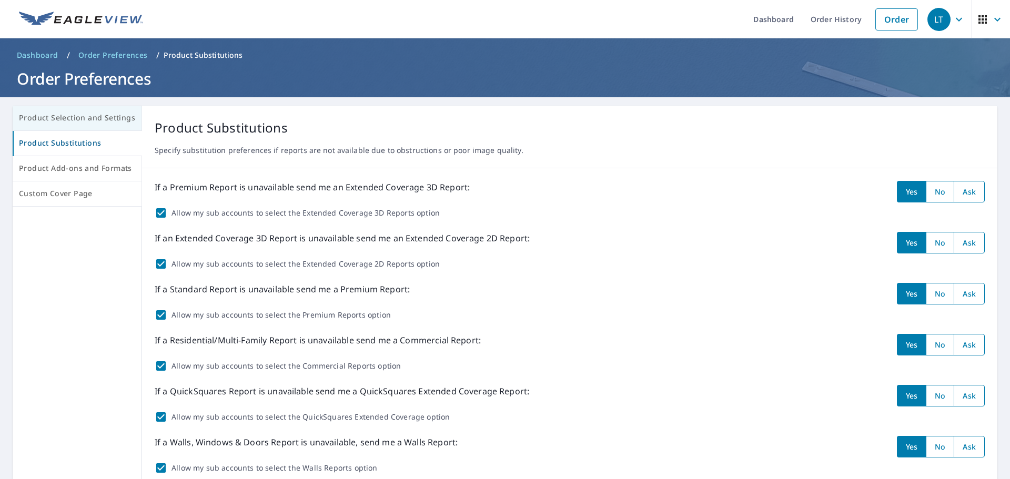
click at [85, 129] on button "Product Selection and Settings" at bounding box center [77, 118] width 129 height 25
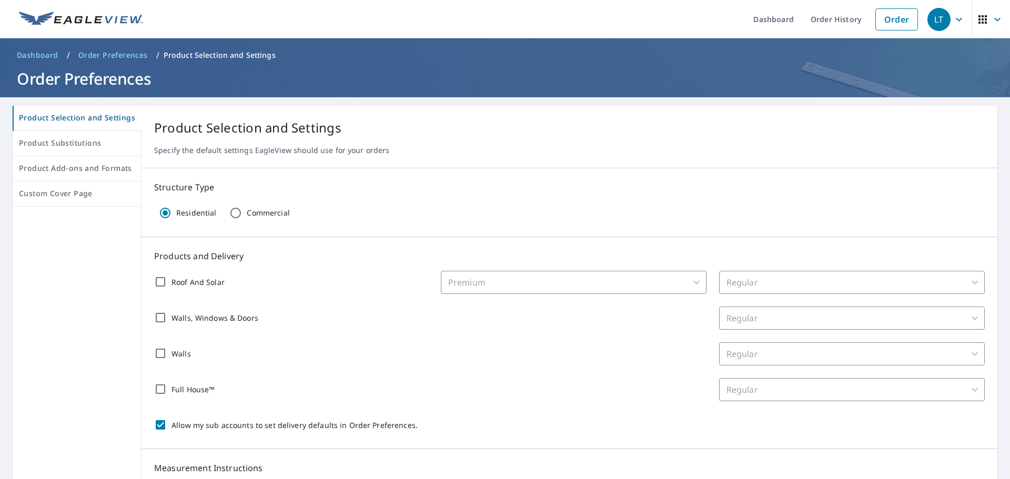
drag, startPoint x: 39, startPoint y: 59, endPoint x: 117, endPoint y: 58, distance: 77.8
click at [39, 59] on span "Dashboard" at bounding box center [38, 55] width 42 height 11
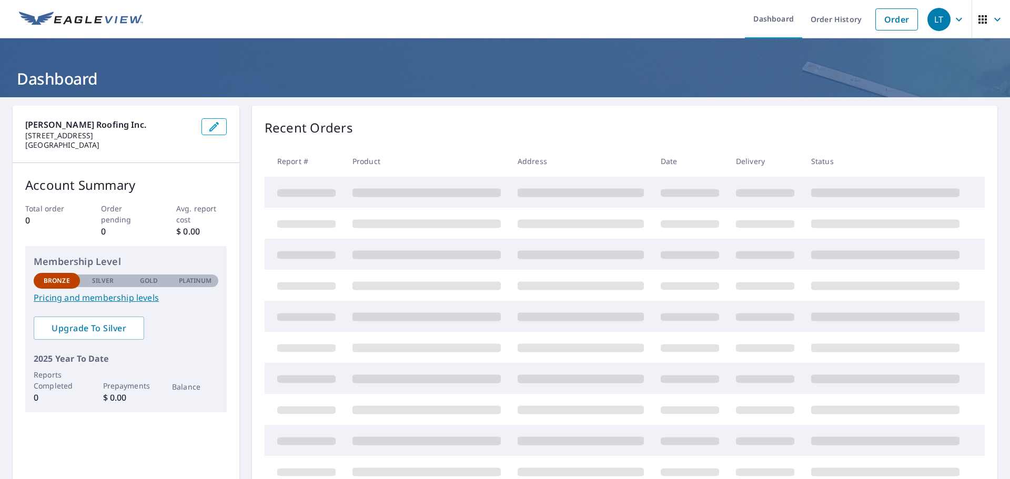
click at [978, 16] on icon "button" at bounding box center [982, 19] width 8 height 8
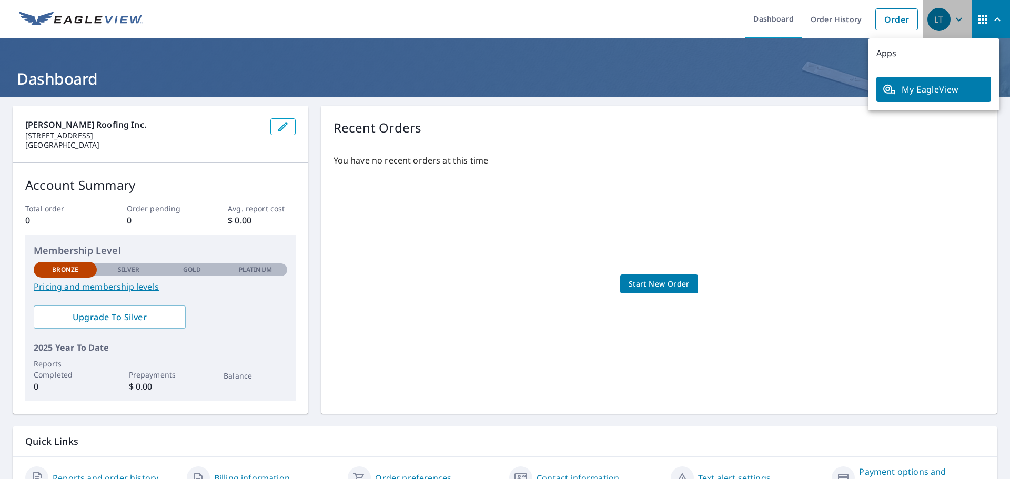
click at [938, 20] on div "LT" at bounding box center [938, 19] width 23 height 23
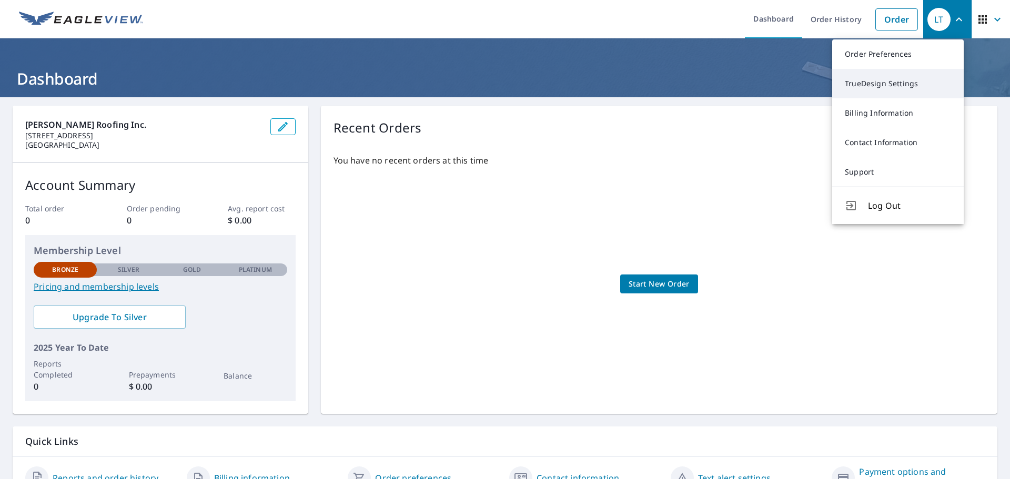
click at [872, 87] on link "TrueDesign Settings" at bounding box center [897, 83] width 131 height 29
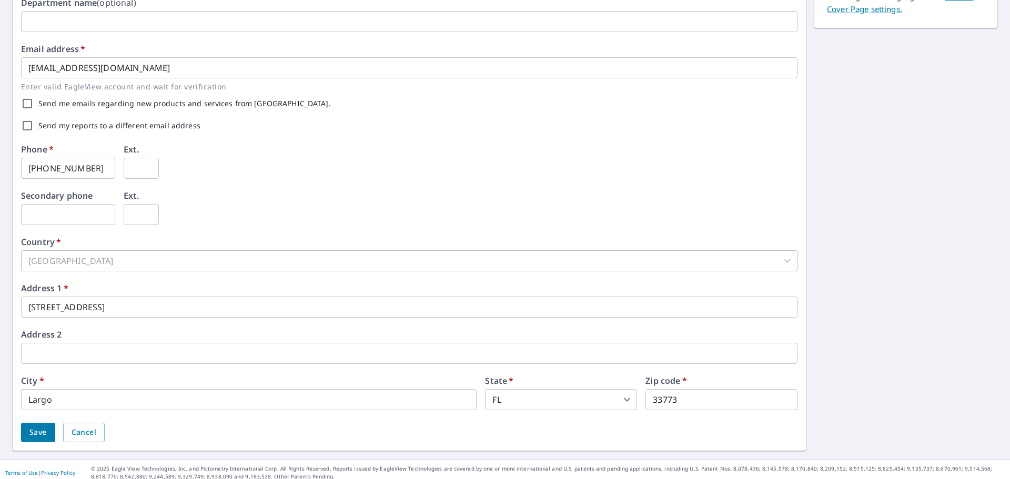
scroll to position [261, 0]
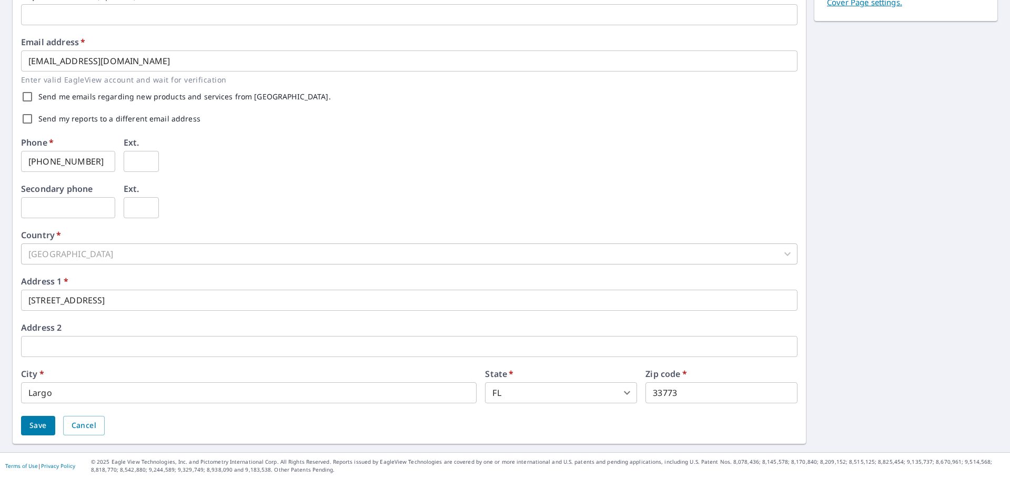
click at [119, 250] on div "[GEOGRAPHIC_DATA]" at bounding box center [409, 253] width 776 height 21
click at [108, 260] on div "[GEOGRAPHIC_DATA]" at bounding box center [409, 253] width 776 height 21
drag, startPoint x: 769, startPoint y: 246, endPoint x: 776, endPoint y: 252, distance: 9.3
click at [771, 249] on div "[GEOGRAPHIC_DATA]" at bounding box center [409, 253] width 776 height 21
click at [776, 252] on div "[GEOGRAPHIC_DATA]" at bounding box center [409, 253] width 776 height 21
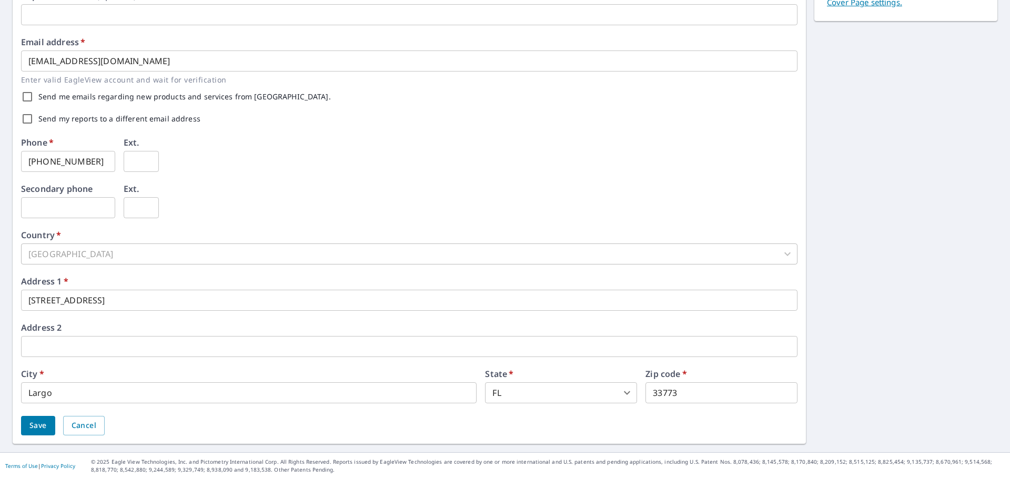
drag, startPoint x: 776, startPoint y: 252, endPoint x: 655, endPoint y: 279, distance: 123.9
click at [699, 273] on div "First name   * [PERSON_NAME] ​ Last name   * [PERSON_NAME] ​ Company name   * […" at bounding box center [409, 144] width 776 height 583
click at [44, 344] on input "text" at bounding box center [409, 346] width 776 height 21
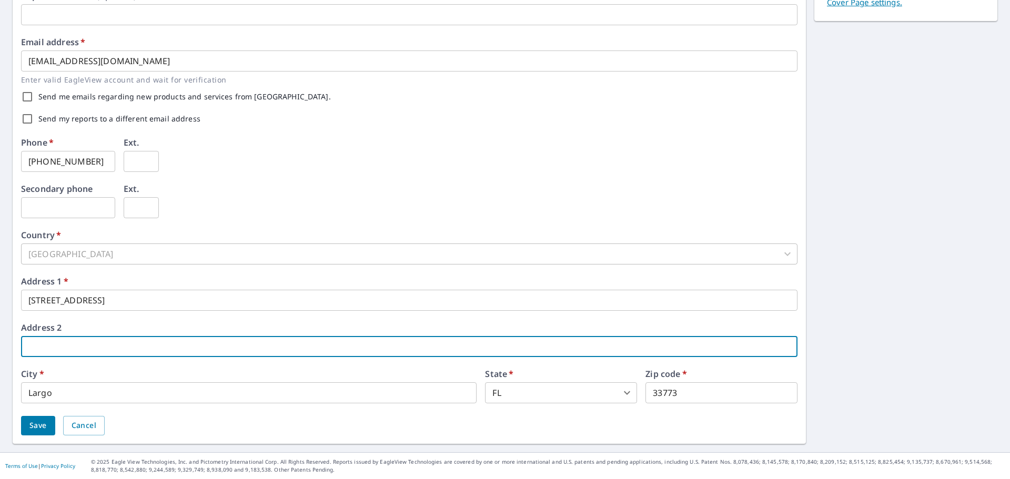
click at [301, 167] on div "Phone   * [PHONE_NUMBER] ​ Ext. ​" at bounding box center [409, 161] width 776 height 46
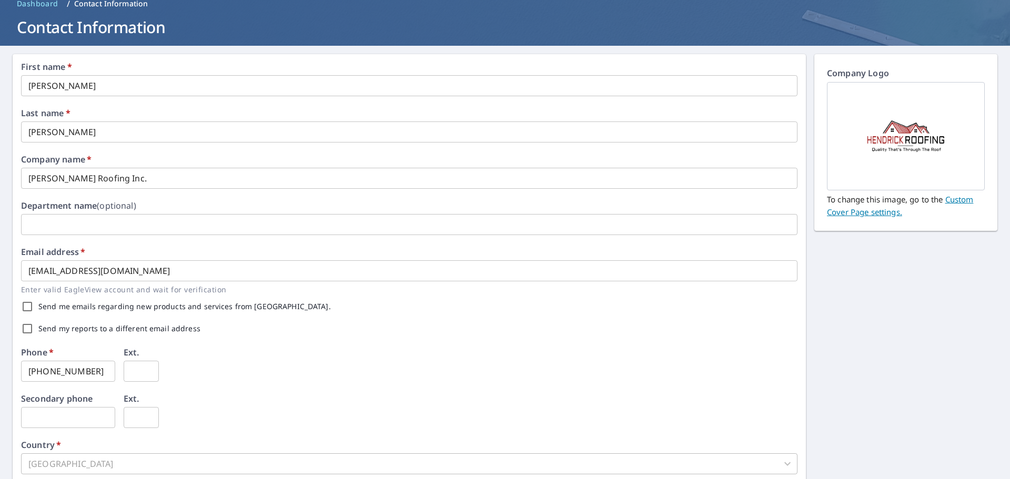
scroll to position [0, 0]
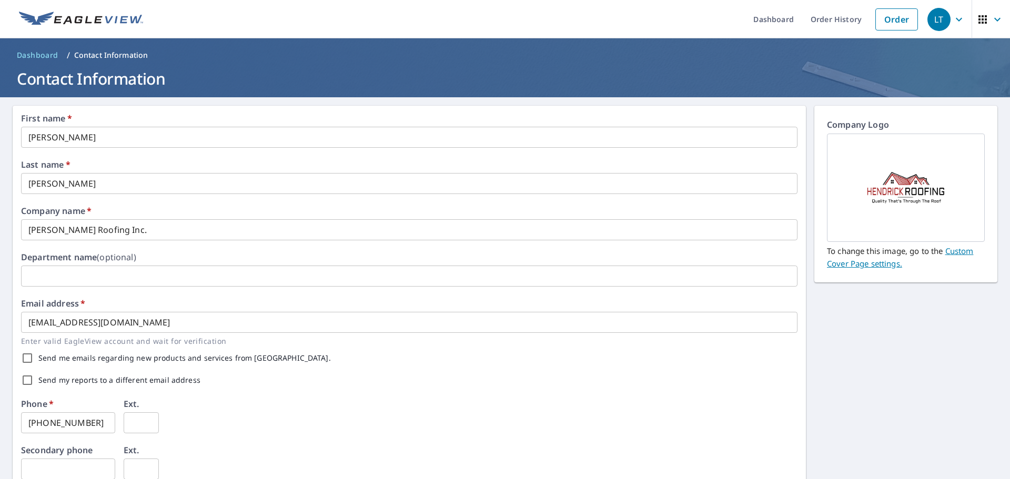
click at [36, 56] on span "Dashboard" at bounding box center [38, 55] width 42 height 11
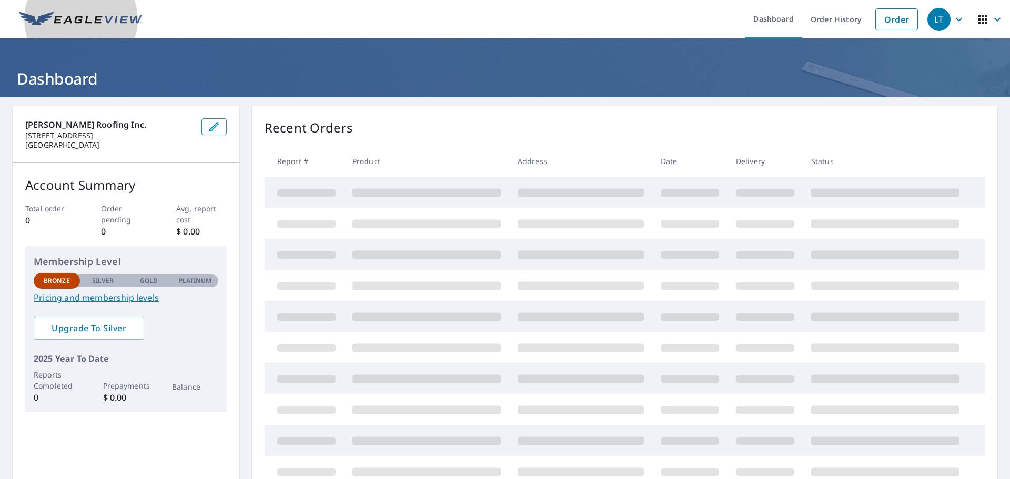
click at [74, 25] on img at bounding box center [81, 20] width 124 height 16
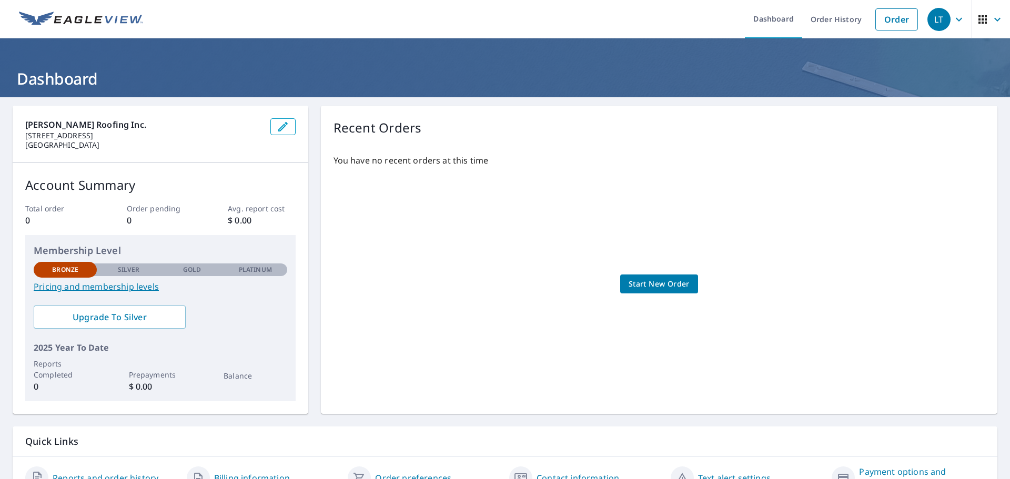
click at [127, 269] on p "Silver" at bounding box center [129, 269] width 22 height 9
click at [116, 287] on link "Pricing and membership levels" at bounding box center [160, 286] width 253 height 13
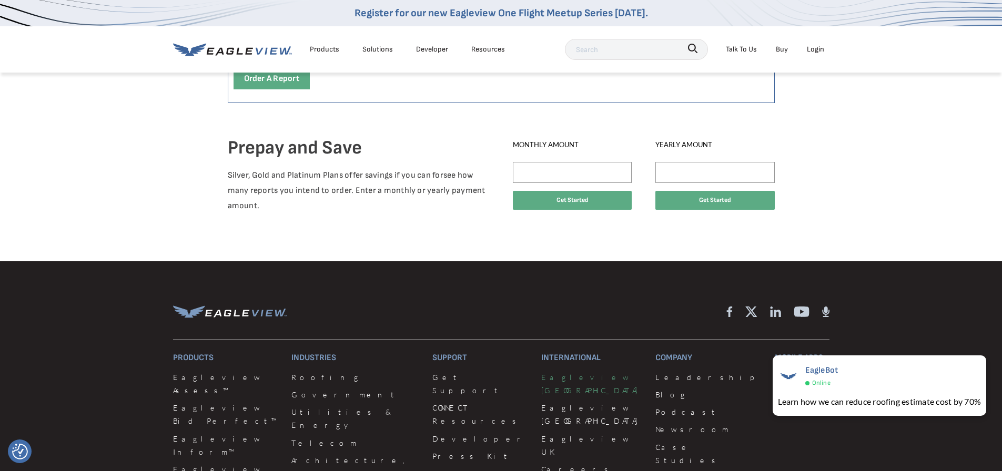
scroll to position [263, 0]
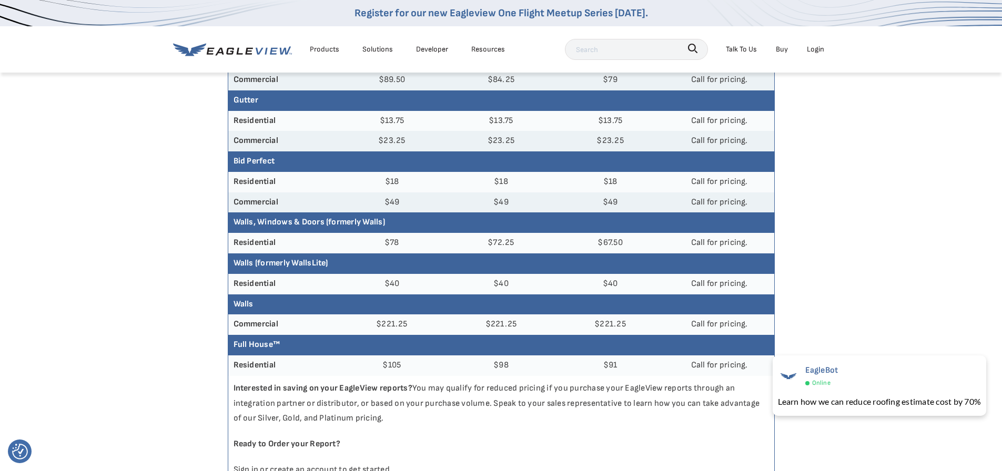
click at [522, 380] on p "Interested in saving on your EagleView reports? You may qualify for reduced pri…" at bounding box center [501, 404] width 546 height 56
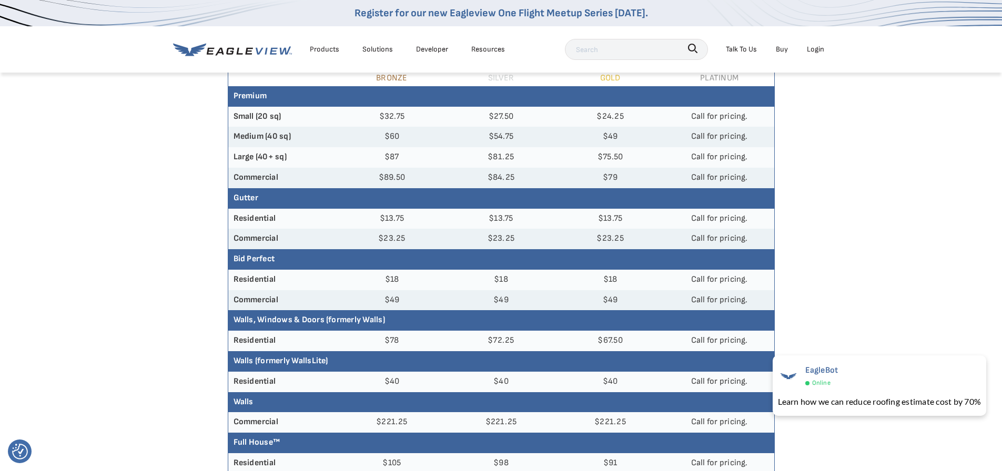
scroll to position [0, 0]
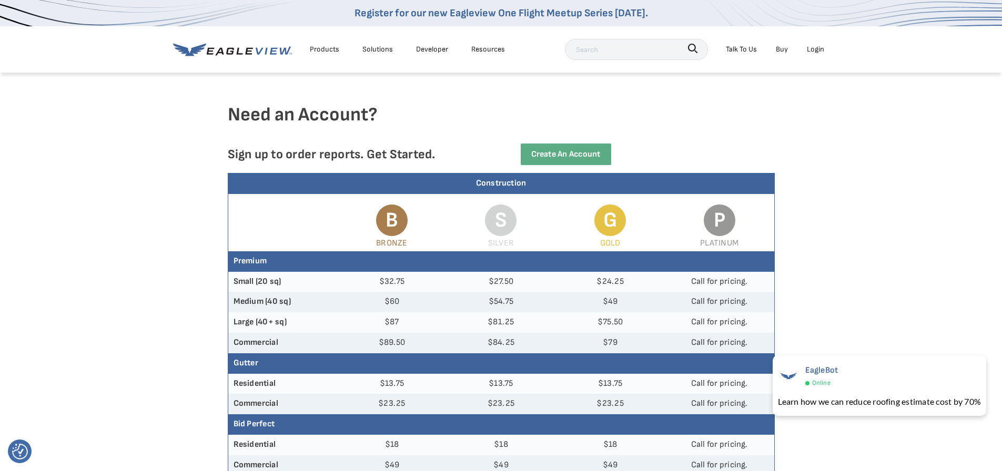
click at [195, 42] on div "Products Solutions Developer Resources" at bounding box center [341, 49] width 337 height 21
click at [313, 47] on div "Products" at bounding box center [324, 49] width 29 height 13
